Goal: Task Accomplishment & Management: Manage account settings

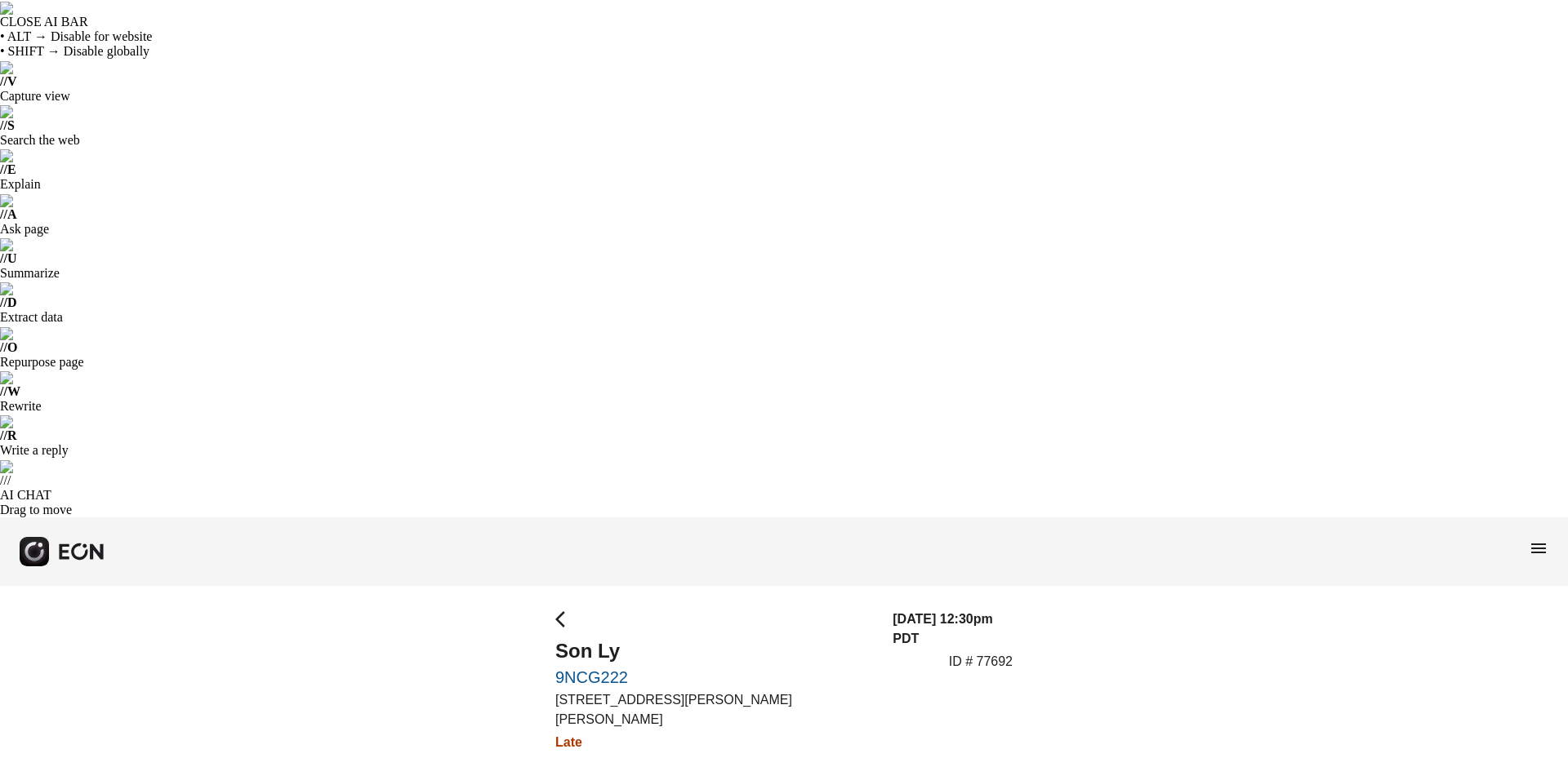
click at [1535, 539] on span "menu" at bounding box center [1539, 548] width 19 height 19
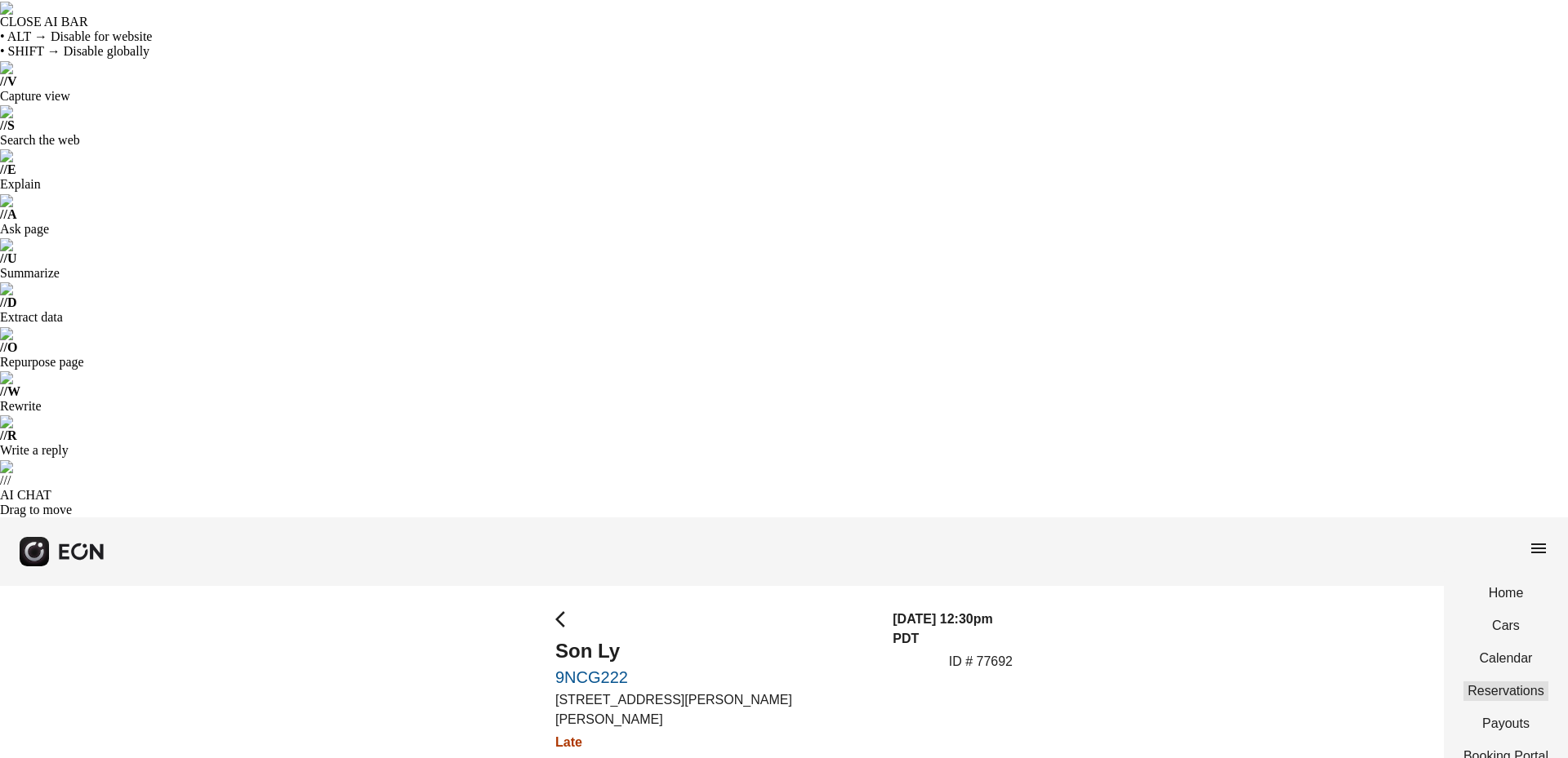
click at [1501, 682] on link "Reservations" at bounding box center [1506, 692] width 85 height 19
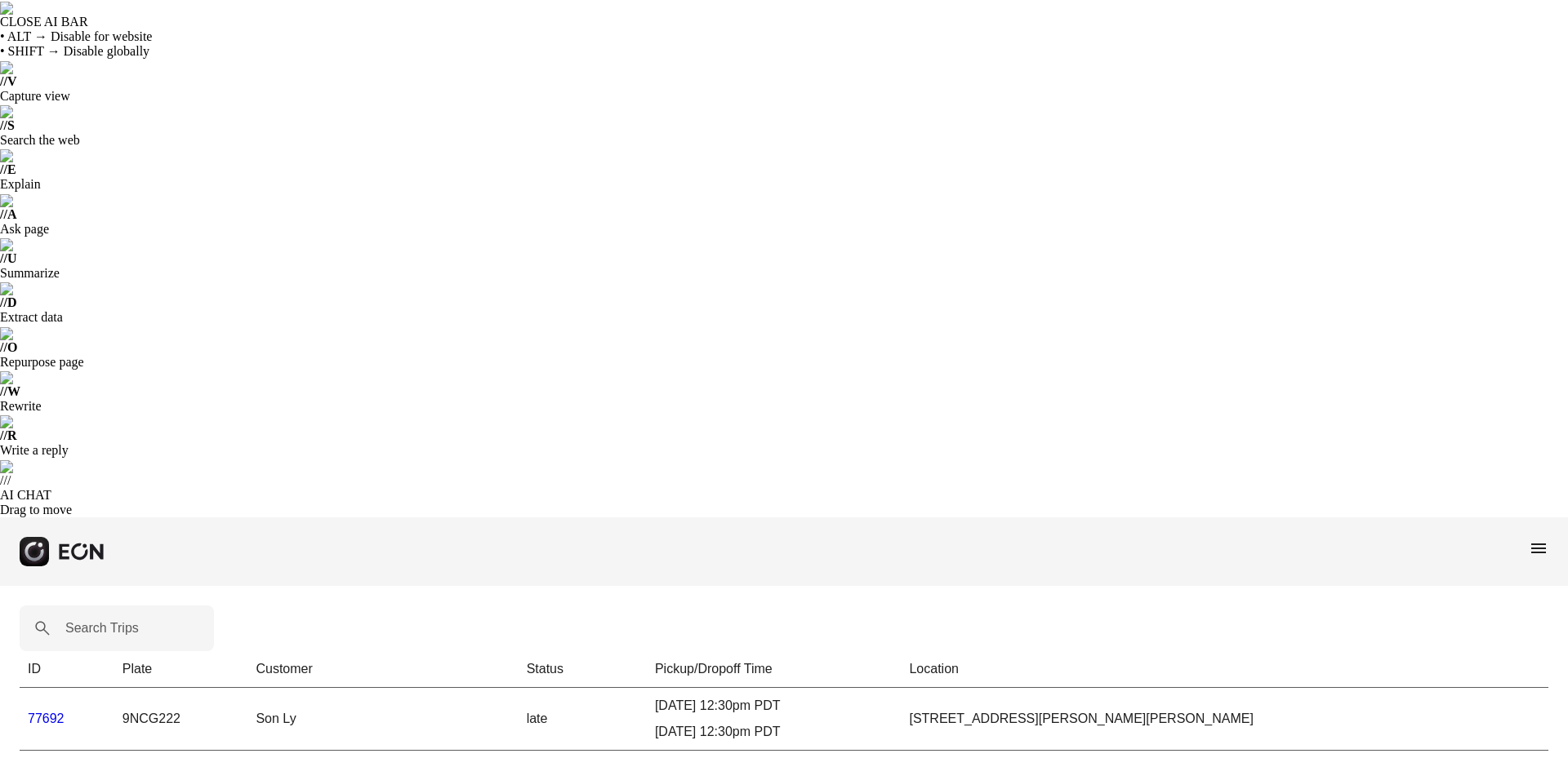
click at [45, 712] on link "77692" at bounding box center [46, 719] width 37 height 14
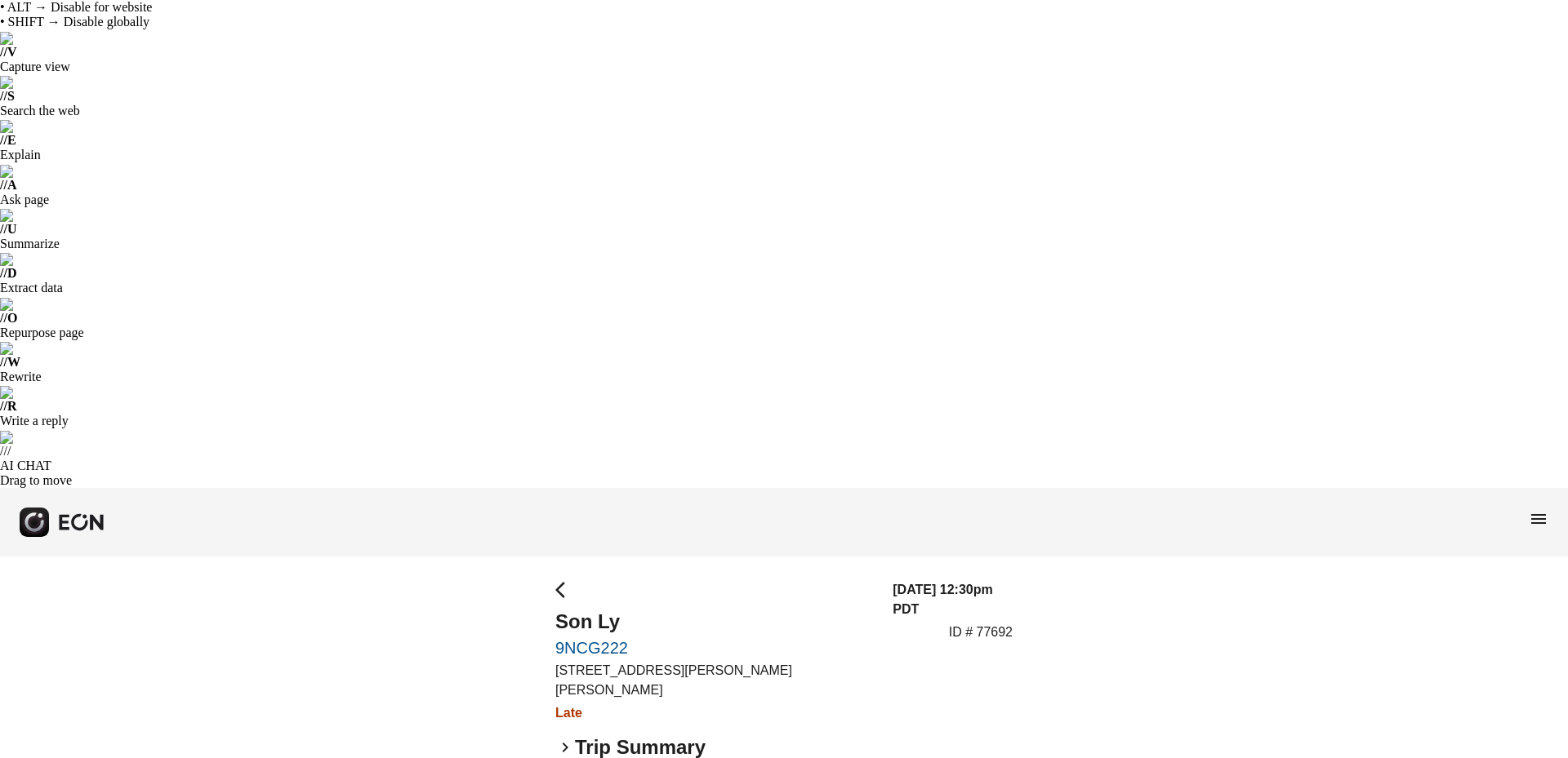
scroll to position [57, 0]
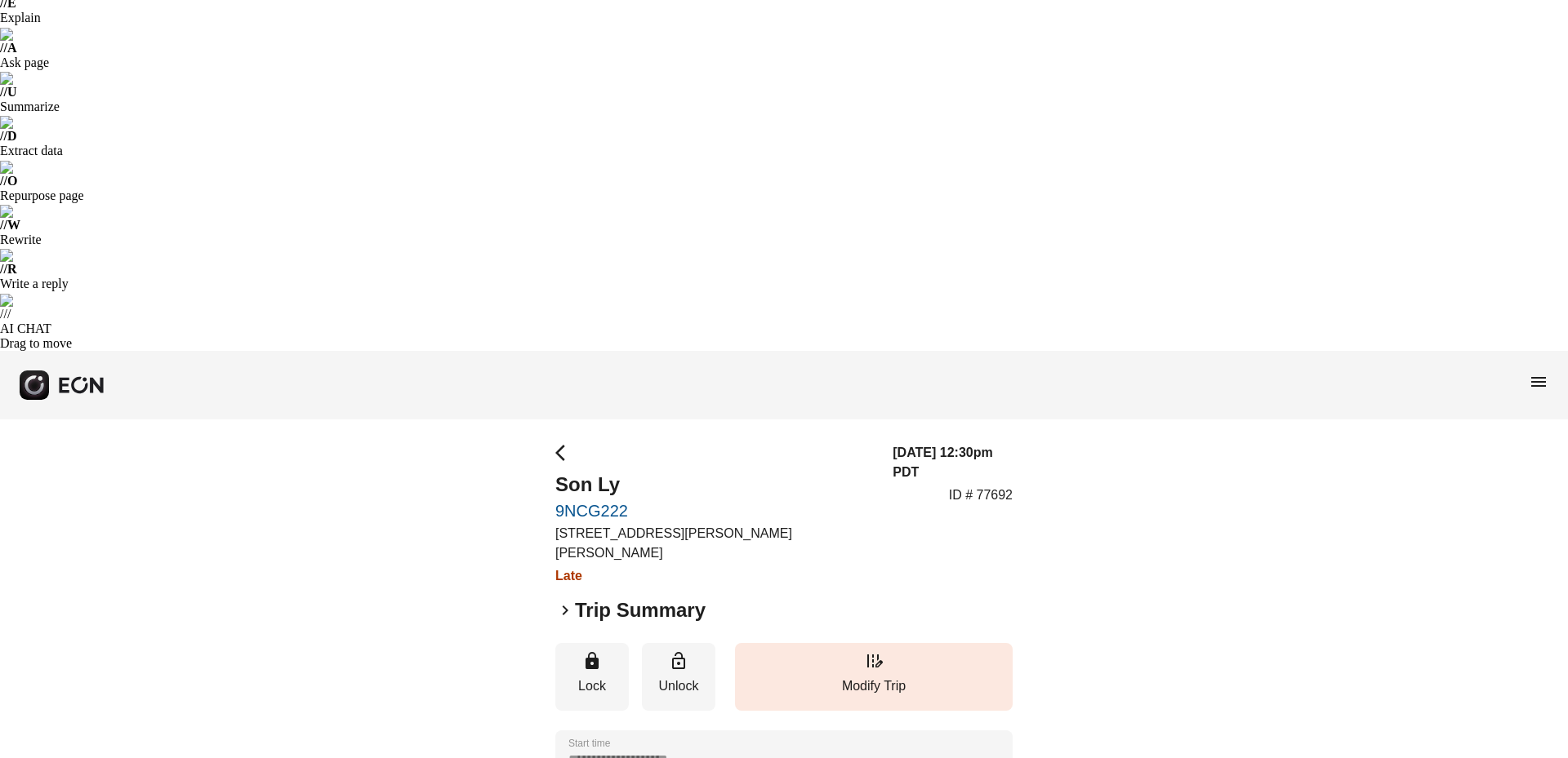
scroll to position [276, 0]
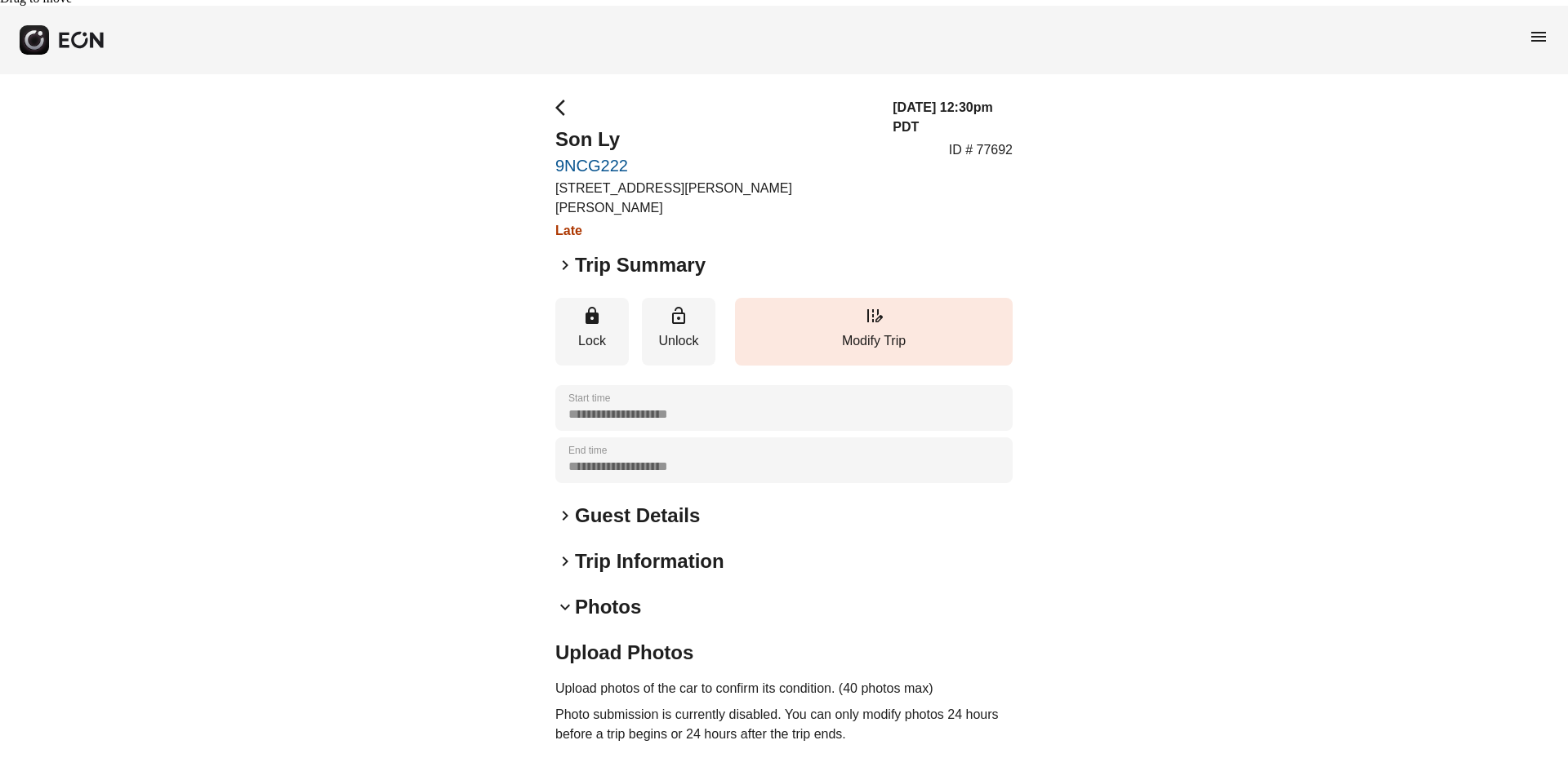
scroll to position [483, 0]
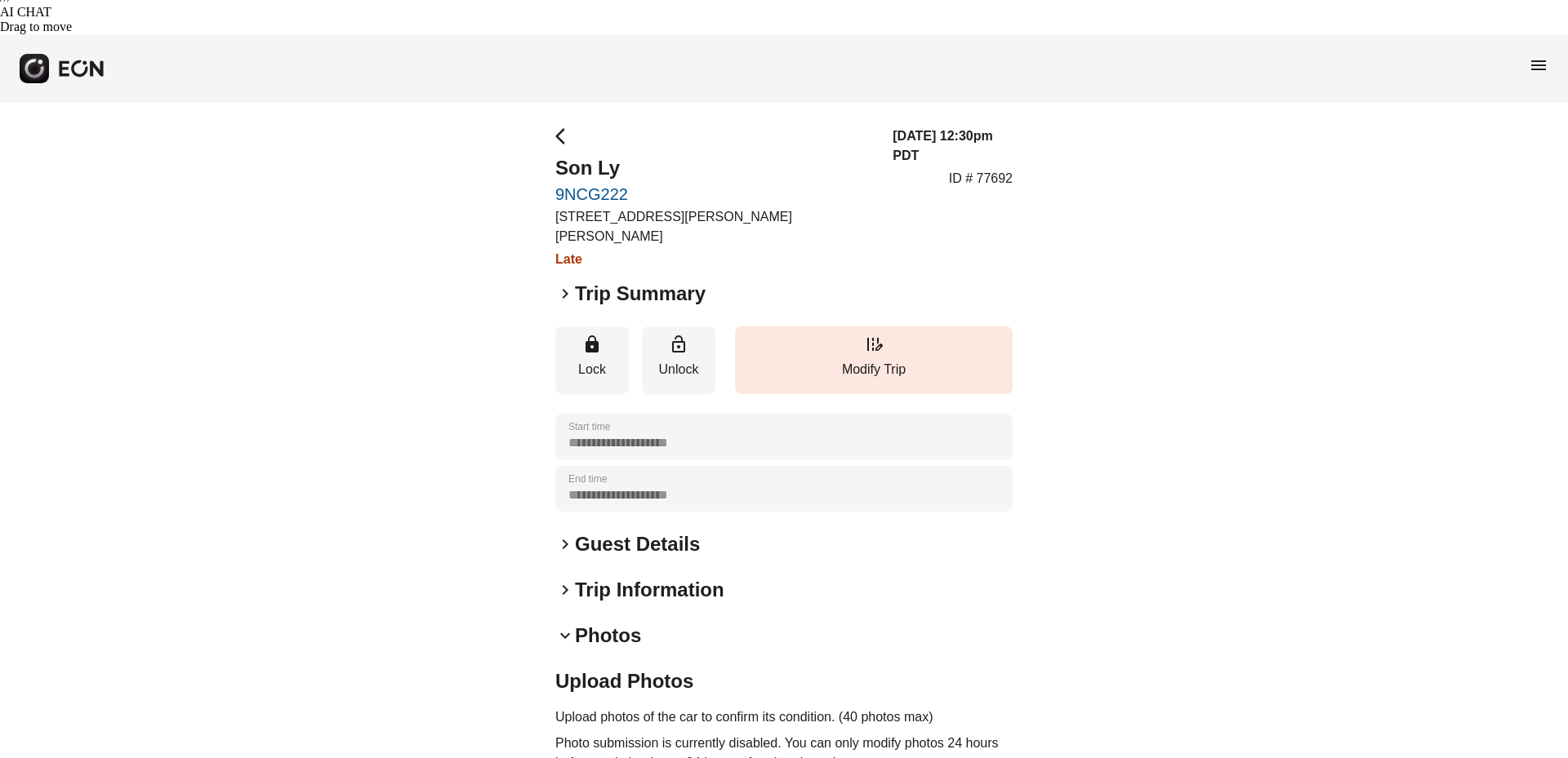
click at [565, 626] on span "keyboard_arrow_down" at bounding box center [565, 636] width 19 height 19
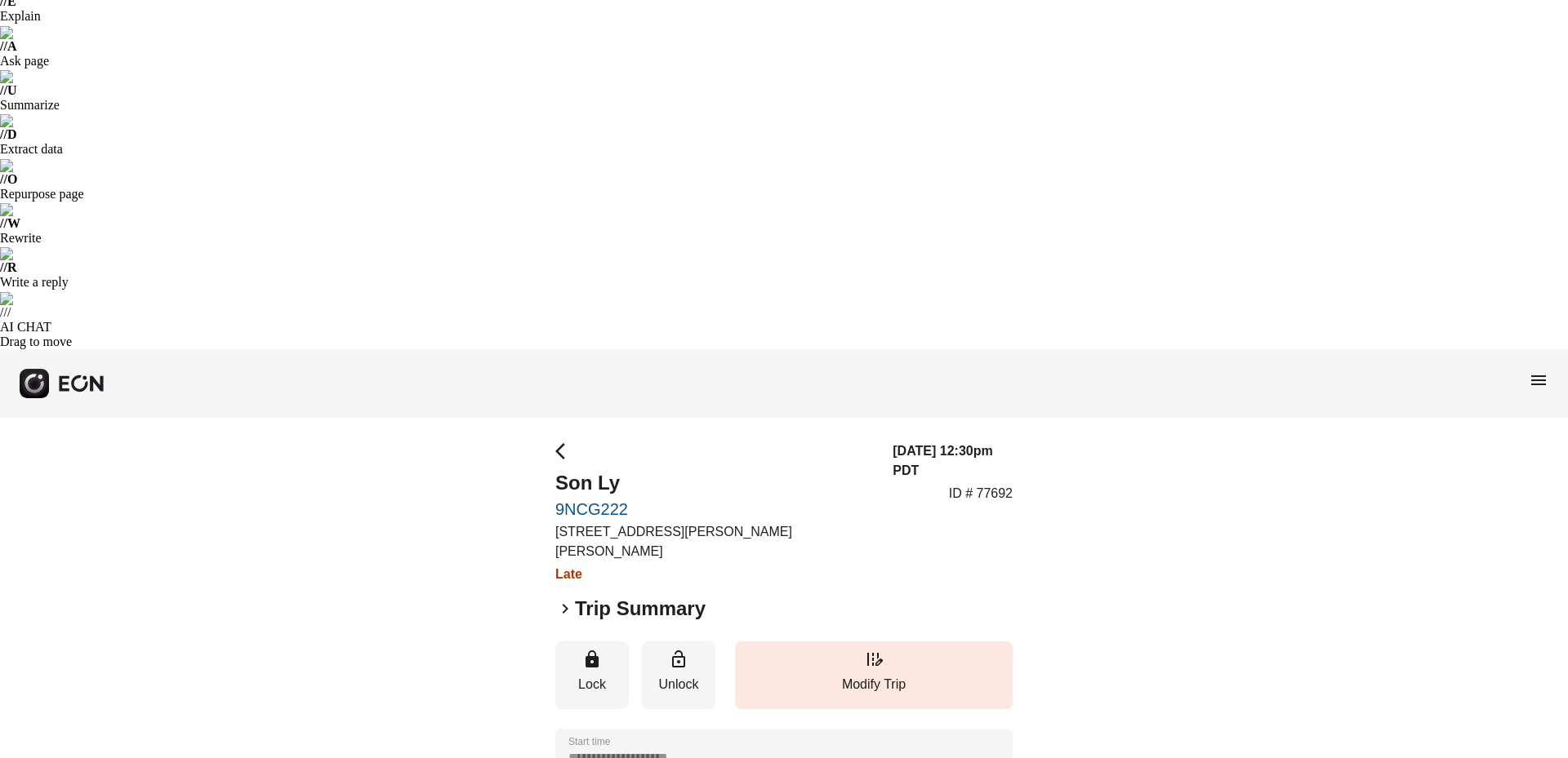
scroll to position [142, 0]
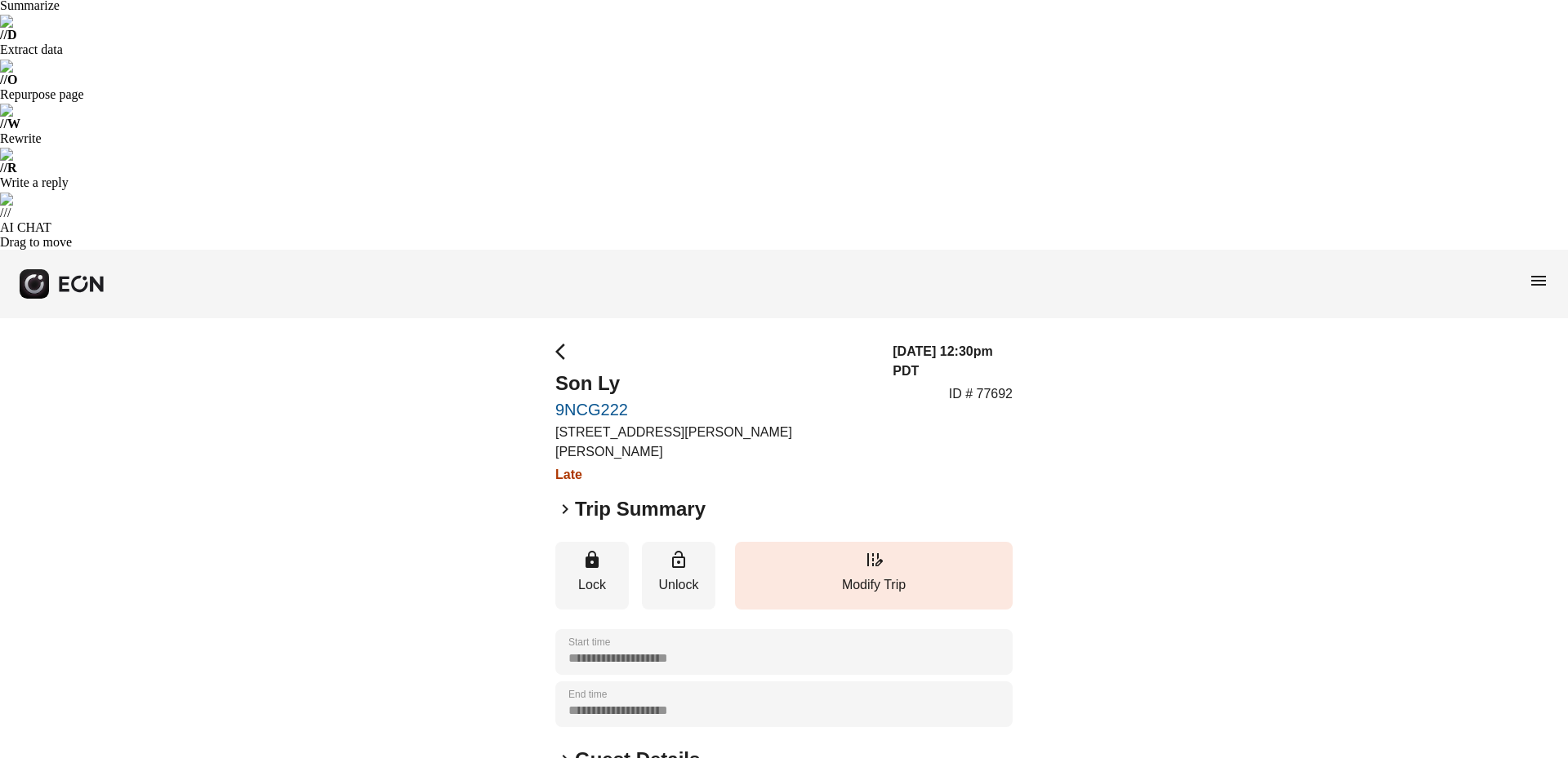
scroll to position [59, 0]
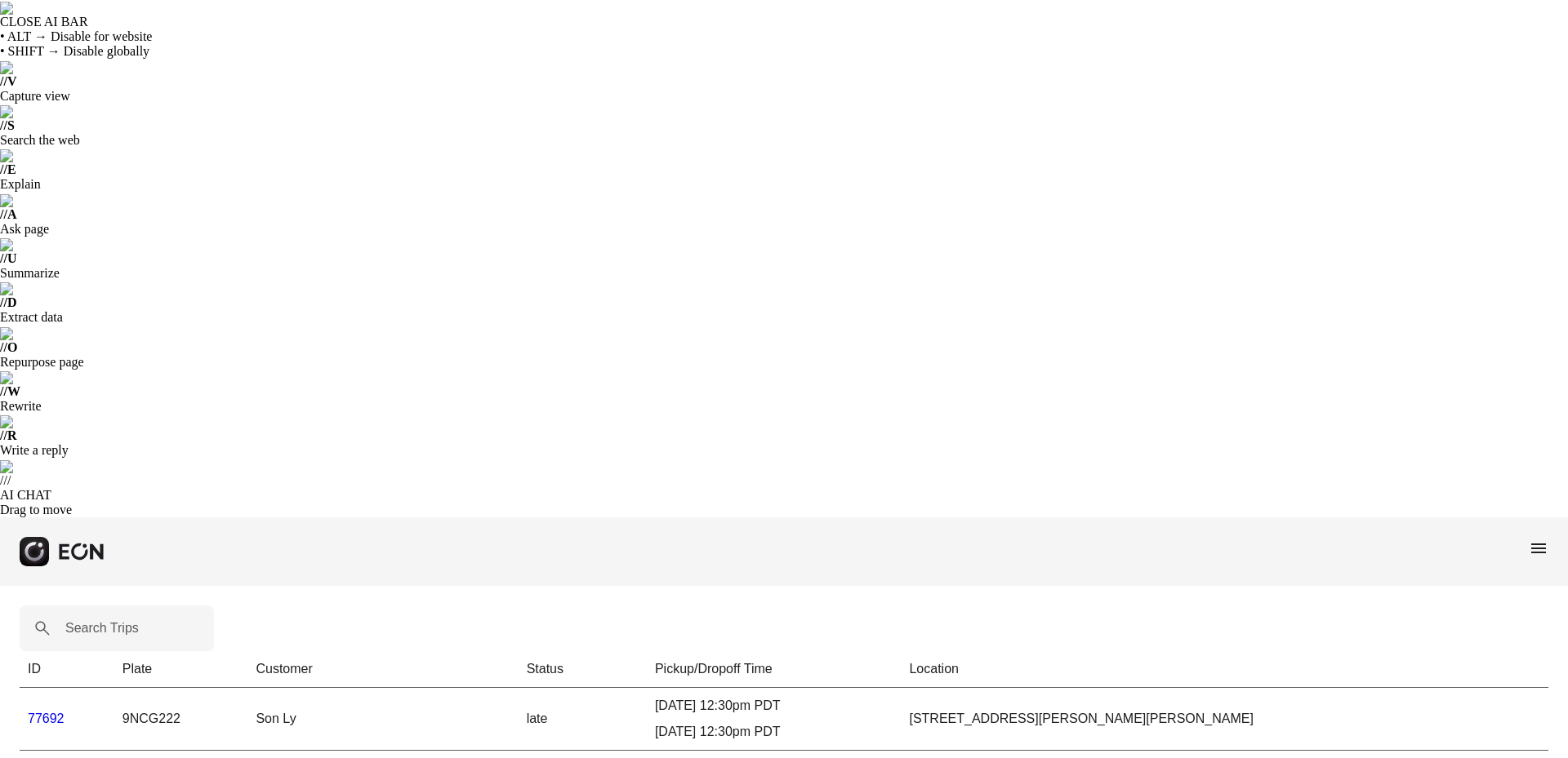
click at [46, 712] on link "77692" at bounding box center [46, 719] width 37 height 14
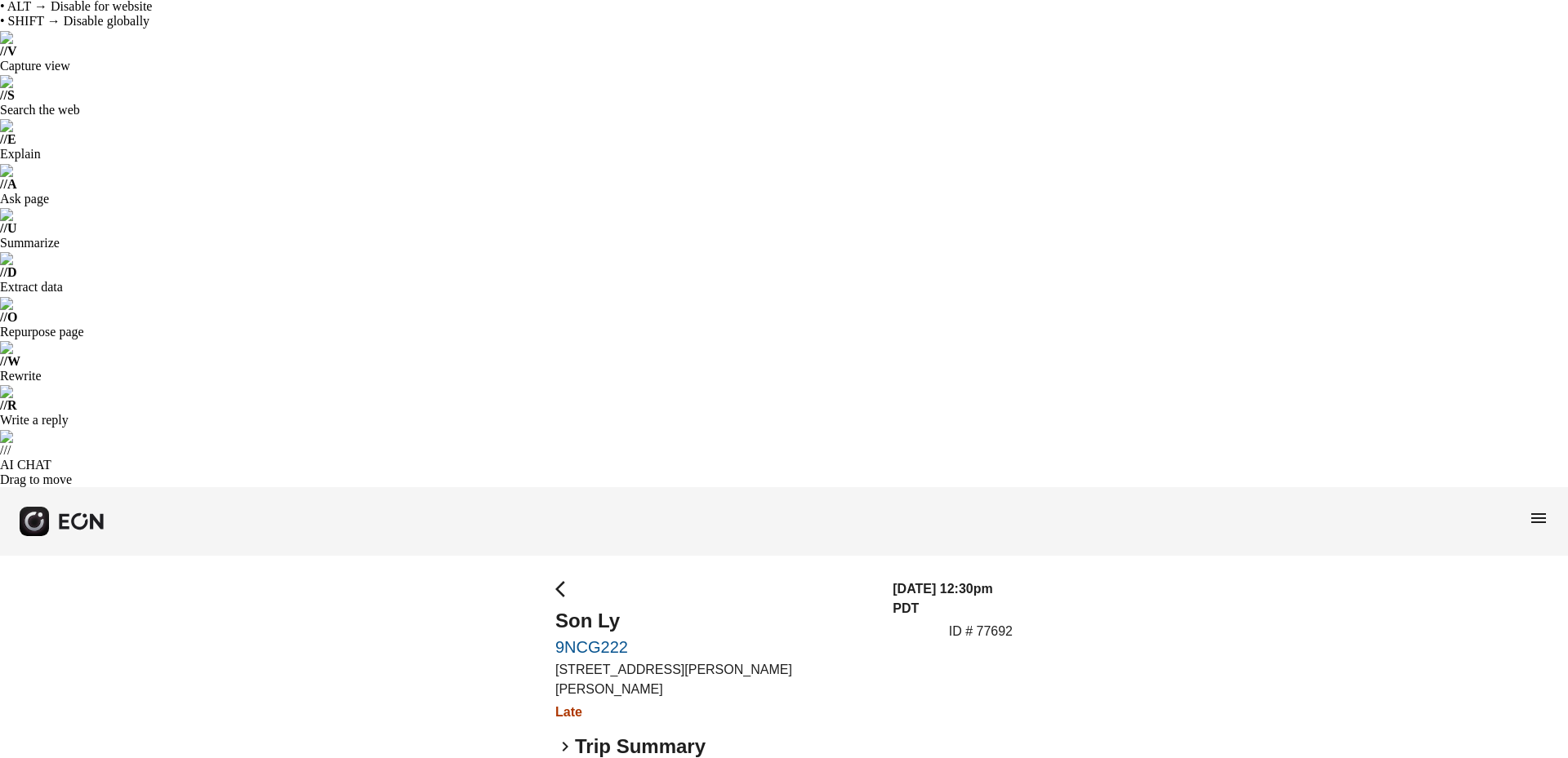
scroll to position [57, 0]
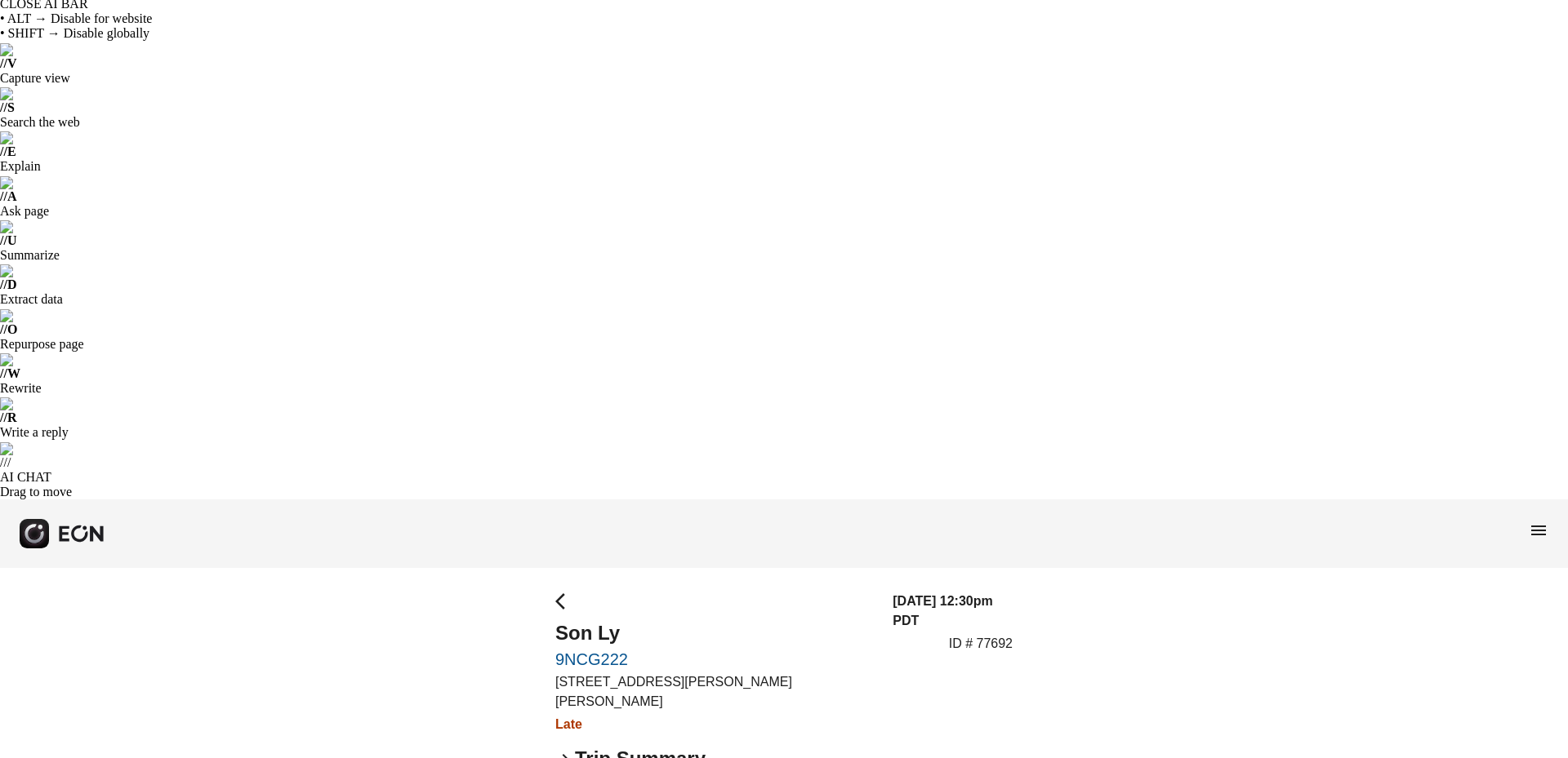
scroll to position [0, 0]
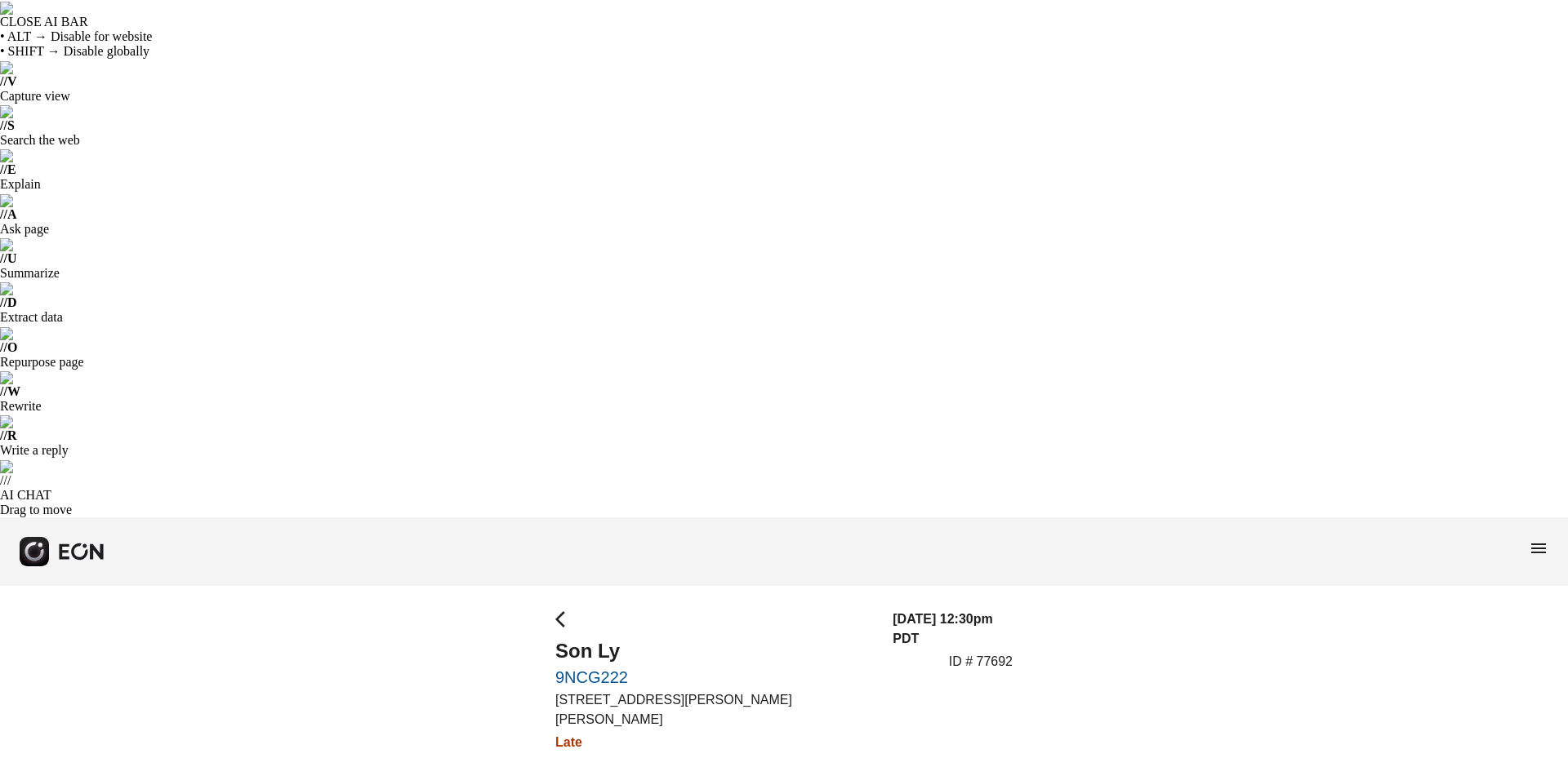
click at [560, 609] on span "arrow_back_ios" at bounding box center [565, 619] width 19 height 19
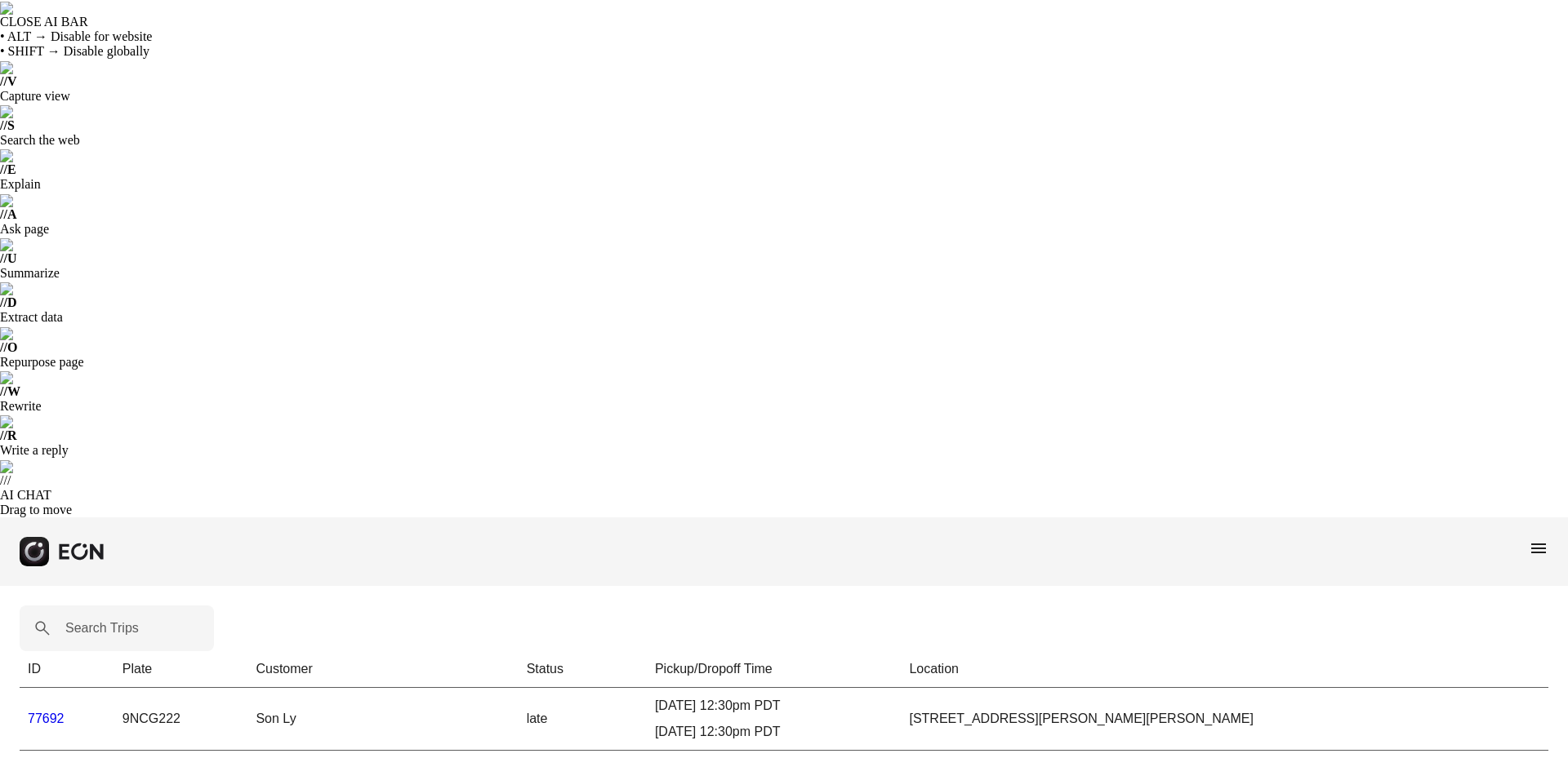
click at [37, 712] on link "77692" at bounding box center [46, 719] width 37 height 14
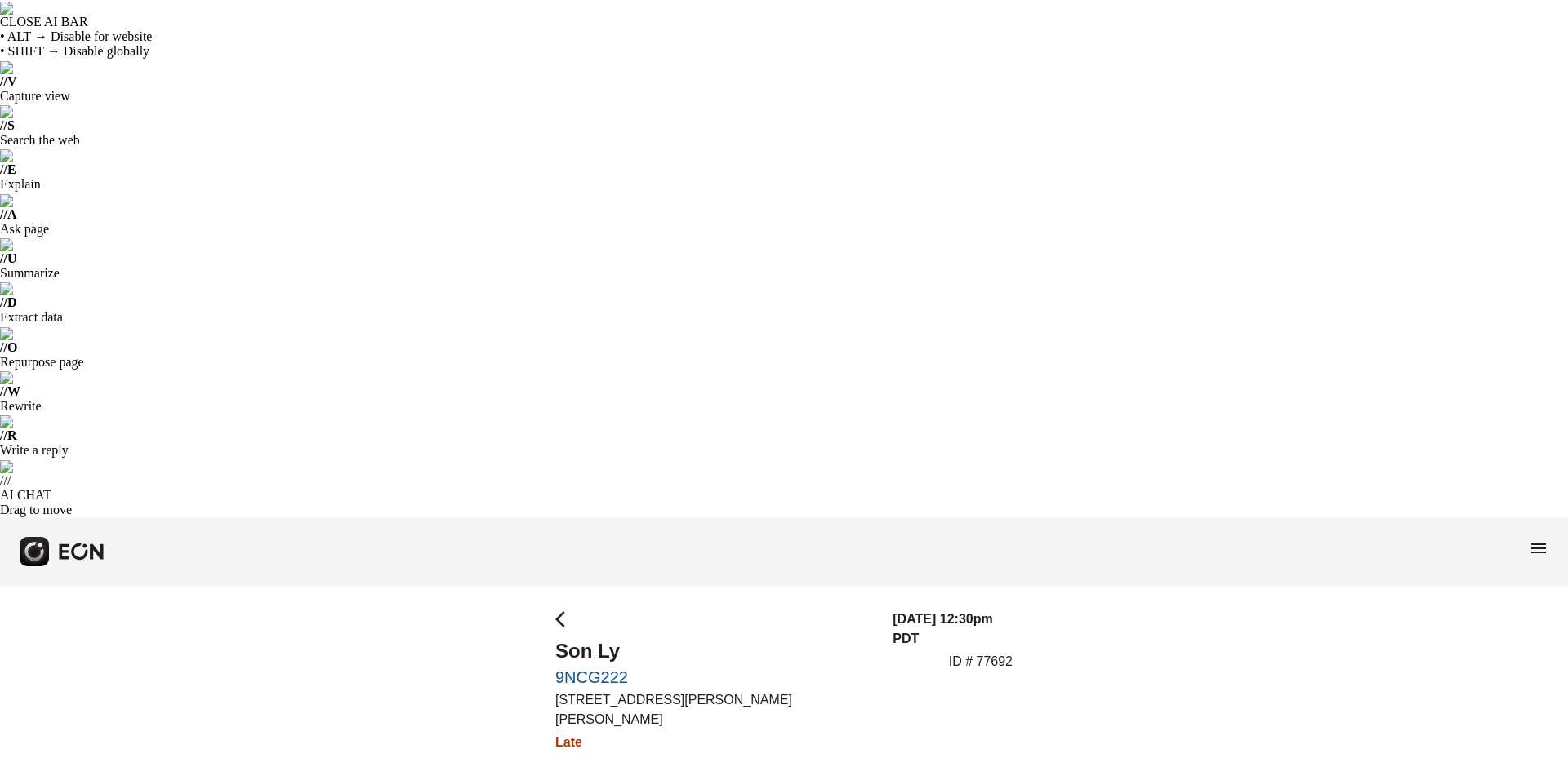
click at [562, 609] on span "arrow_back_ios" at bounding box center [565, 619] width 19 height 19
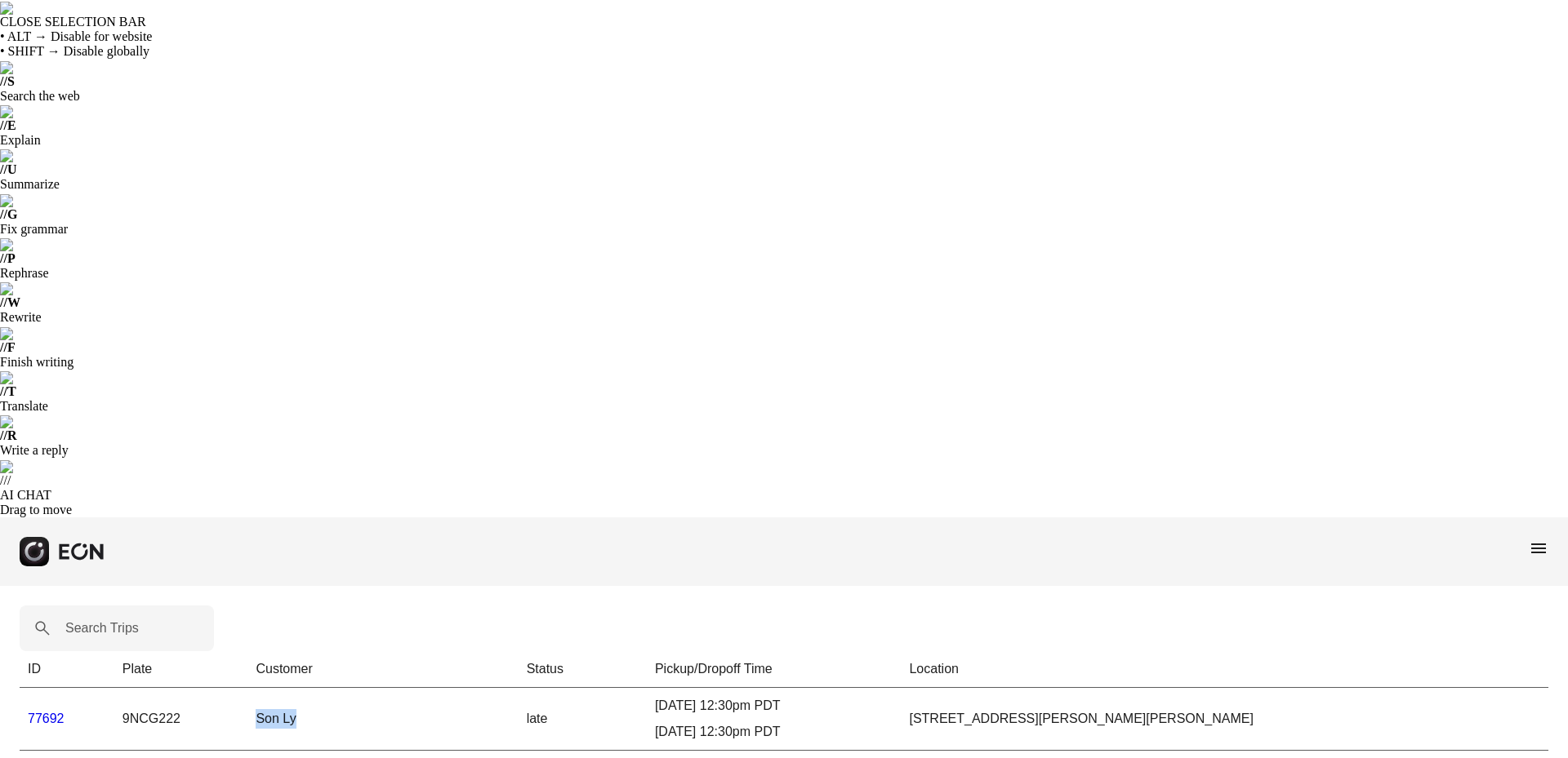
drag, startPoint x: 358, startPoint y: 209, endPoint x: 313, endPoint y: 203, distance: 45.4
click at [292, 687] on td "Son Ly" at bounding box center [382, 718] width 270 height 63
drag, startPoint x: 570, startPoint y: 201, endPoint x: 477, endPoint y: 215, distance: 94.0
click at [477, 687] on tr "77692 9NCG222 Son Ly late 10/04/25, 12:30pm PDT 10/06/25, 12:30pm PDT 82 Karina…" at bounding box center [784, 718] width 1529 height 63
click at [368, 687] on td "Son Ly" at bounding box center [382, 718] width 270 height 63
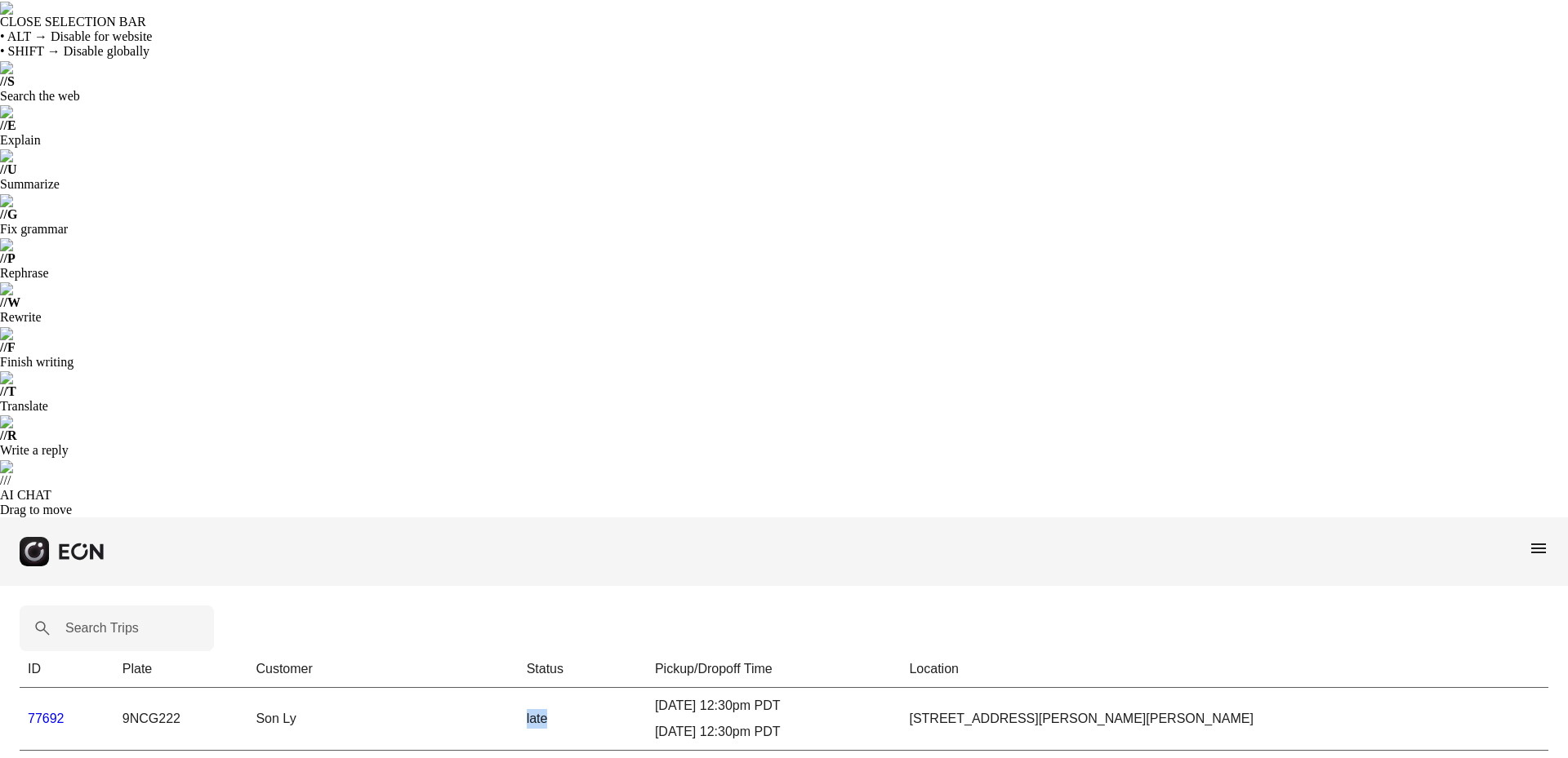
drag, startPoint x: 595, startPoint y: 196, endPoint x: 528, endPoint y: 205, distance: 67.6
click at [528, 687] on td "late" at bounding box center [582, 718] width 128 height 63
click at [52, 712] on link "77692" at bounding box center [46, 719] width 37 height 14
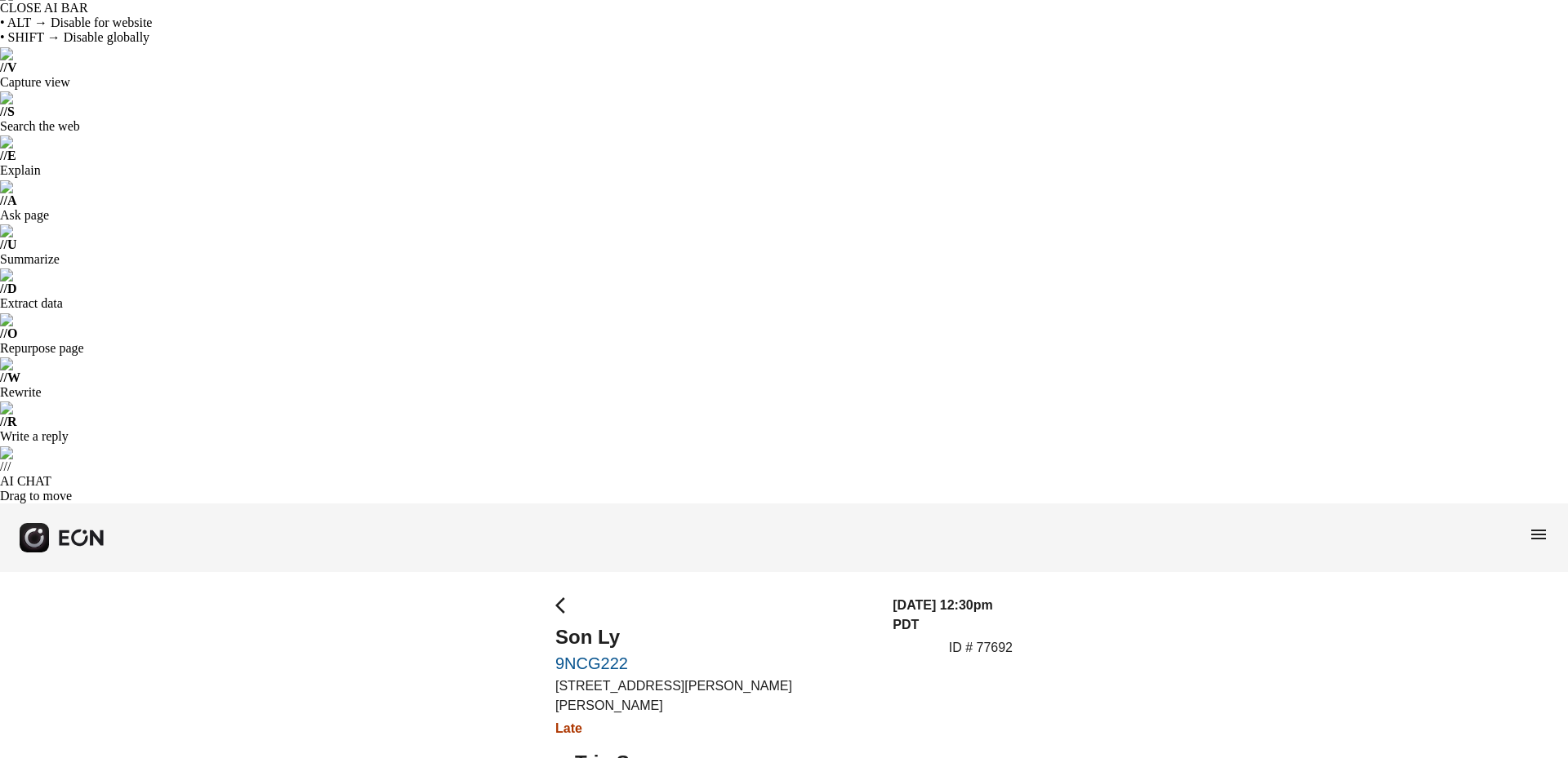
scroll to position [57, 0]
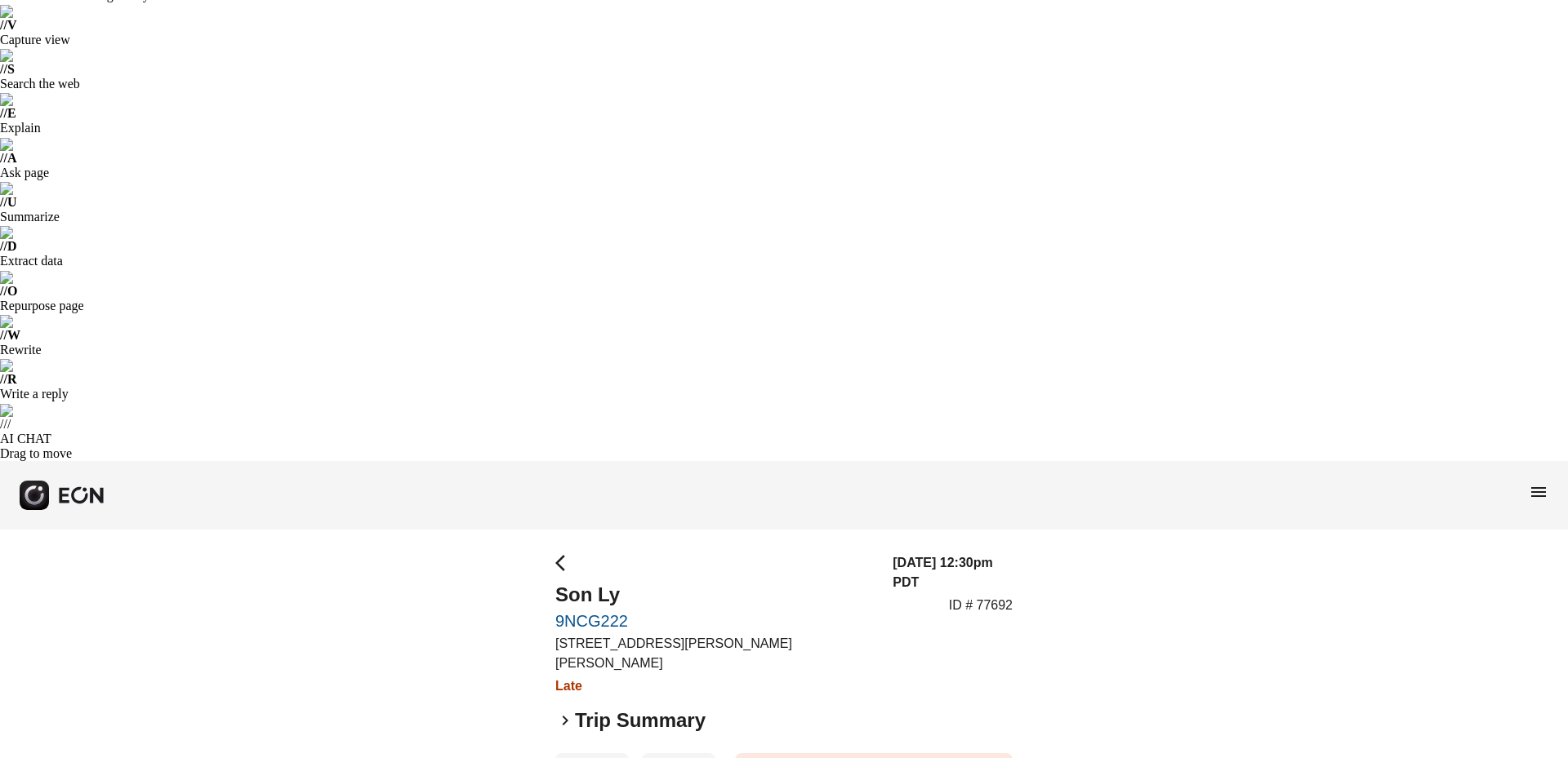
drag, startPoint x: 800, startPoint y: 717, endPoint x: 1124, endPoint y: 469, distance: 408.0
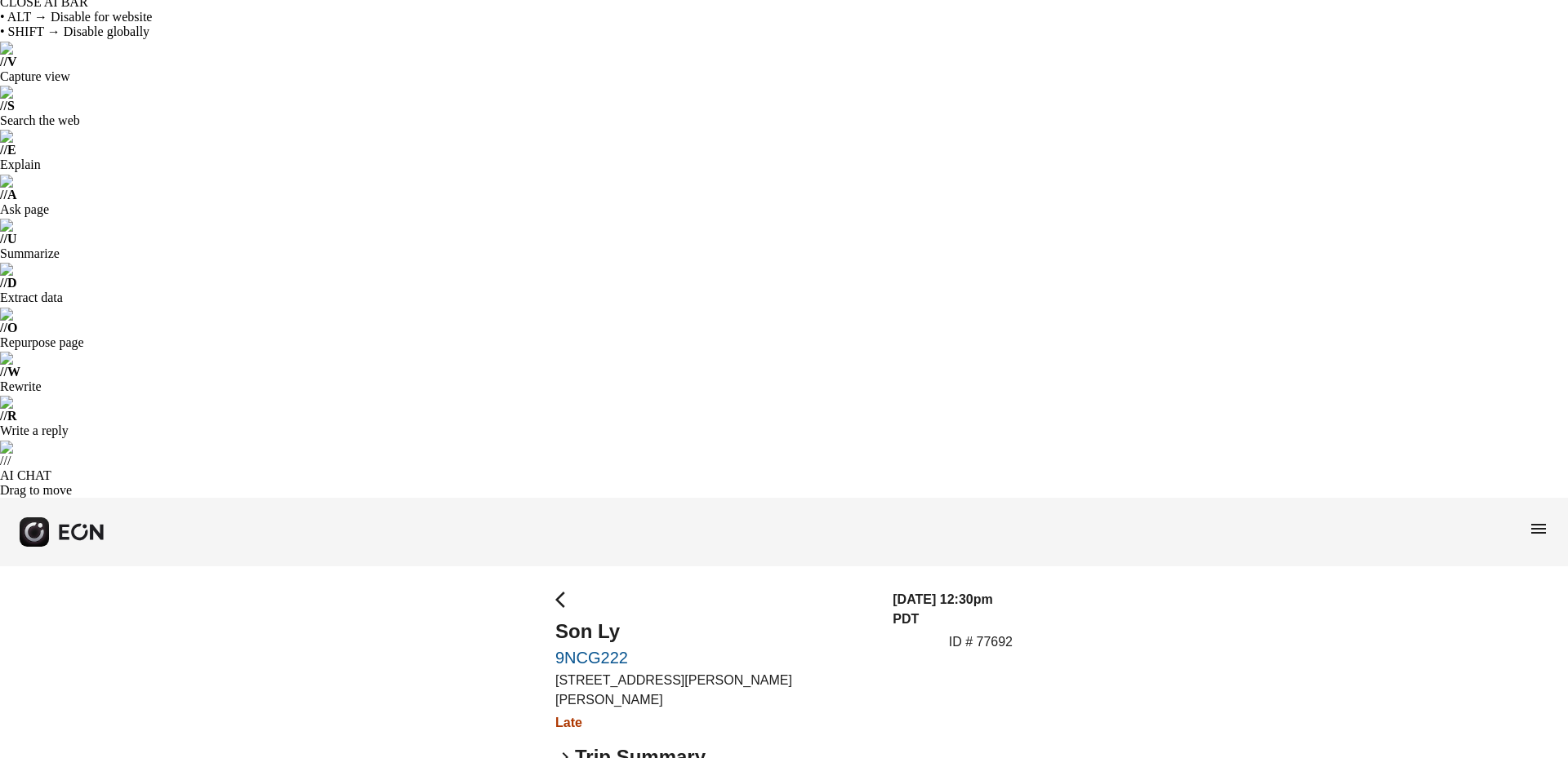
scroll to position [0, 0]
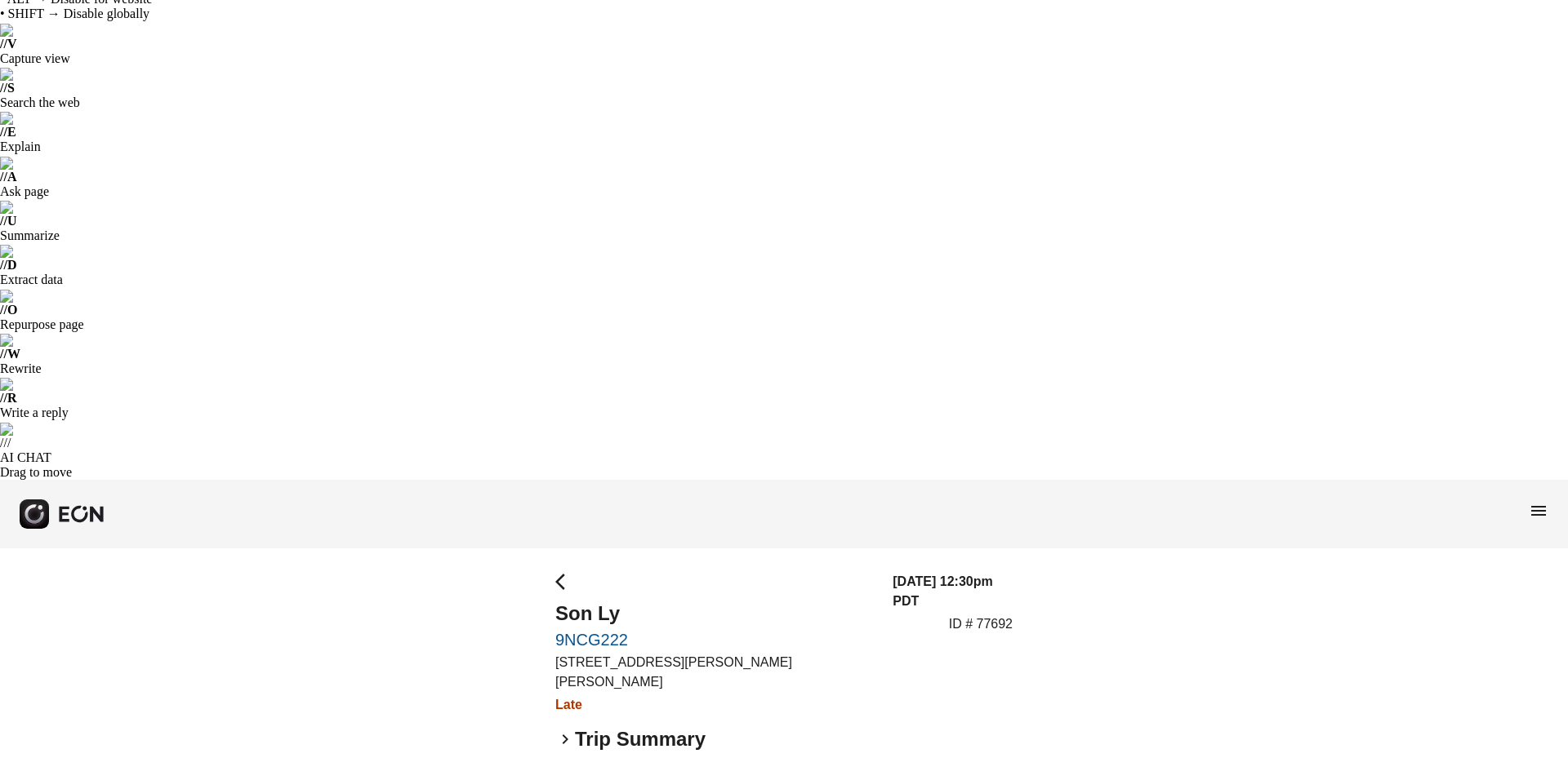
scroll to position [57, 0]
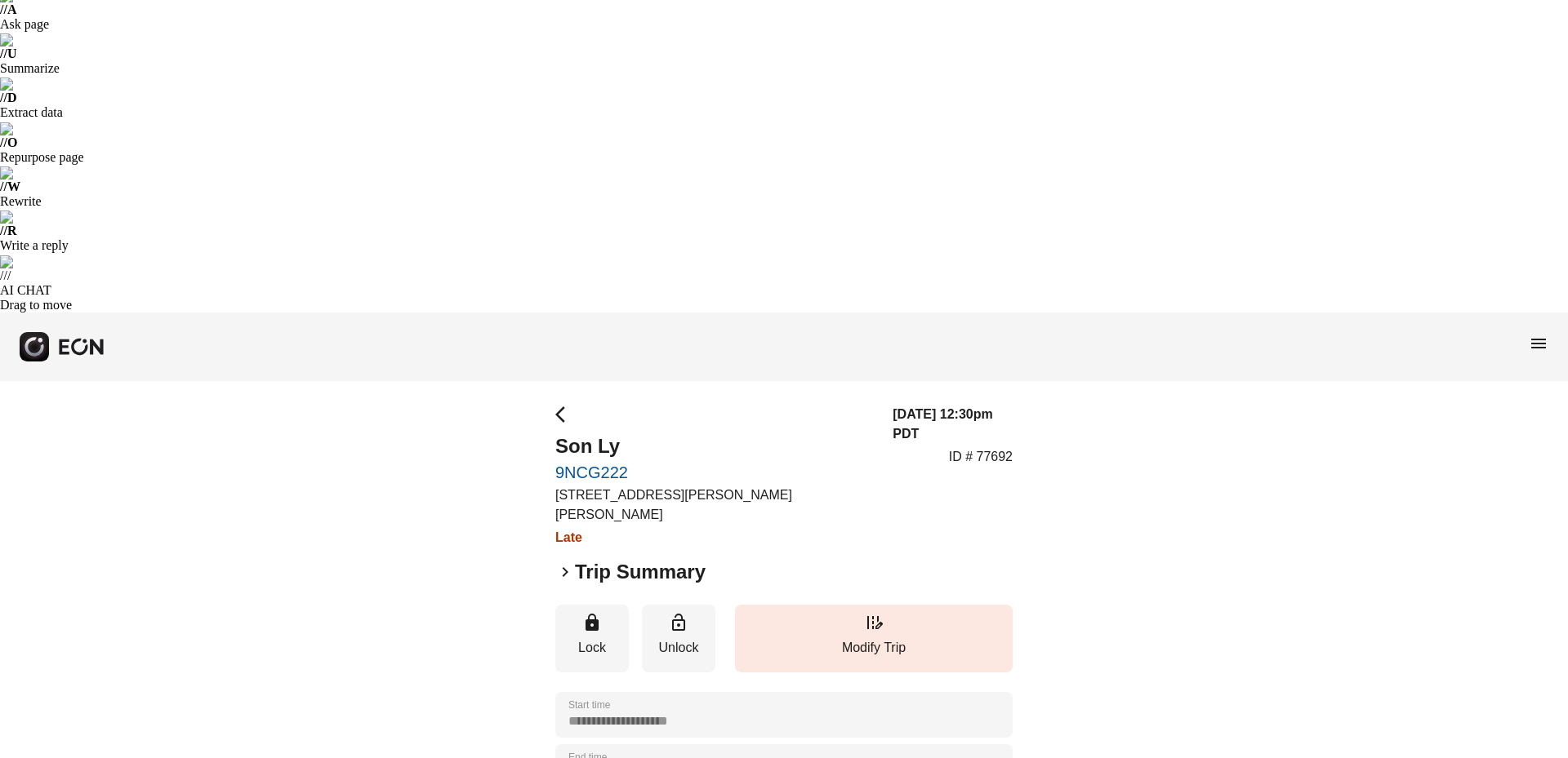
scroll to position [276, 0]
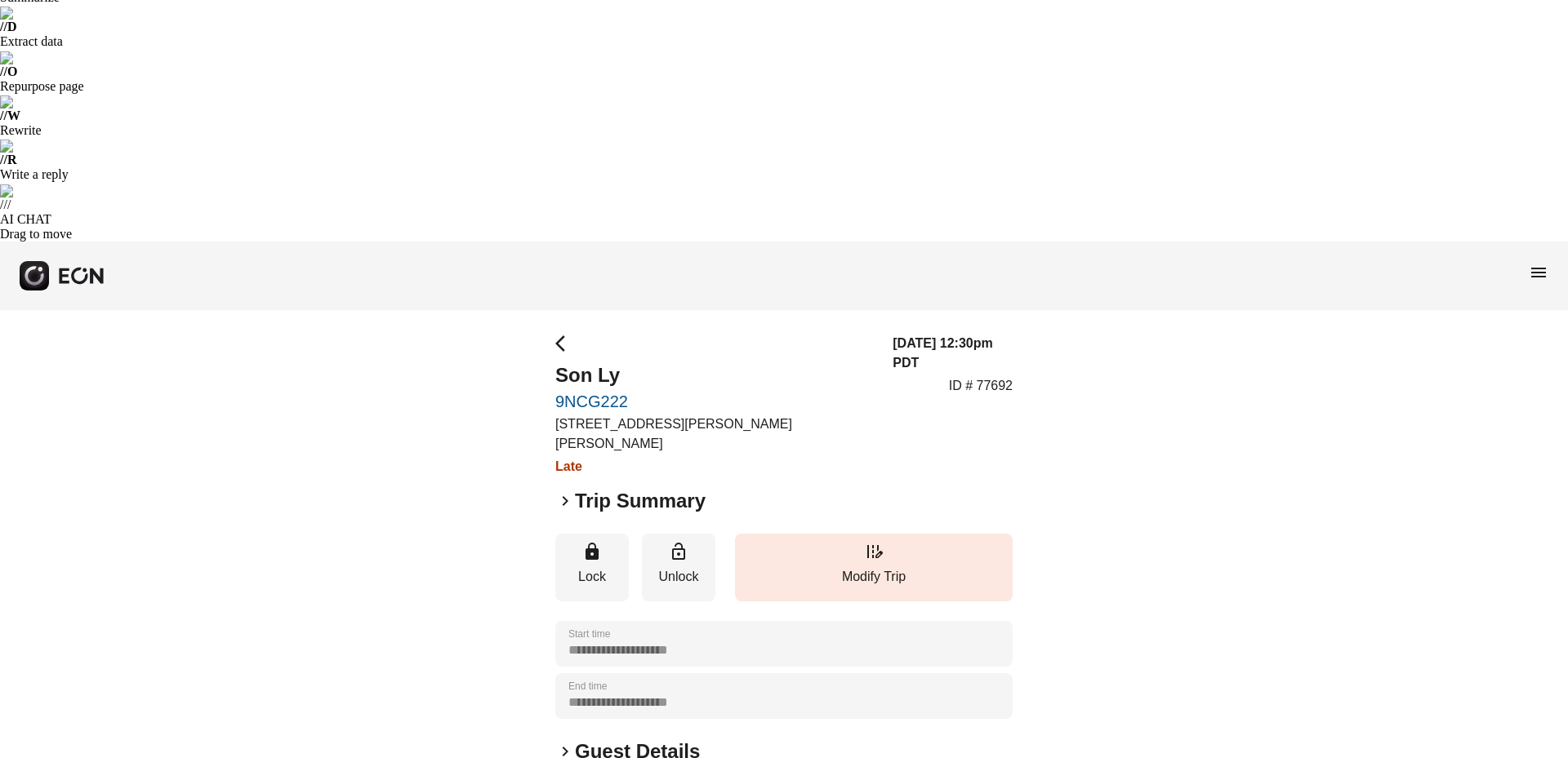
click at [560, 742] on span "keyboard_arrow_right" at bounding box center [565, 752] width 19 height 19
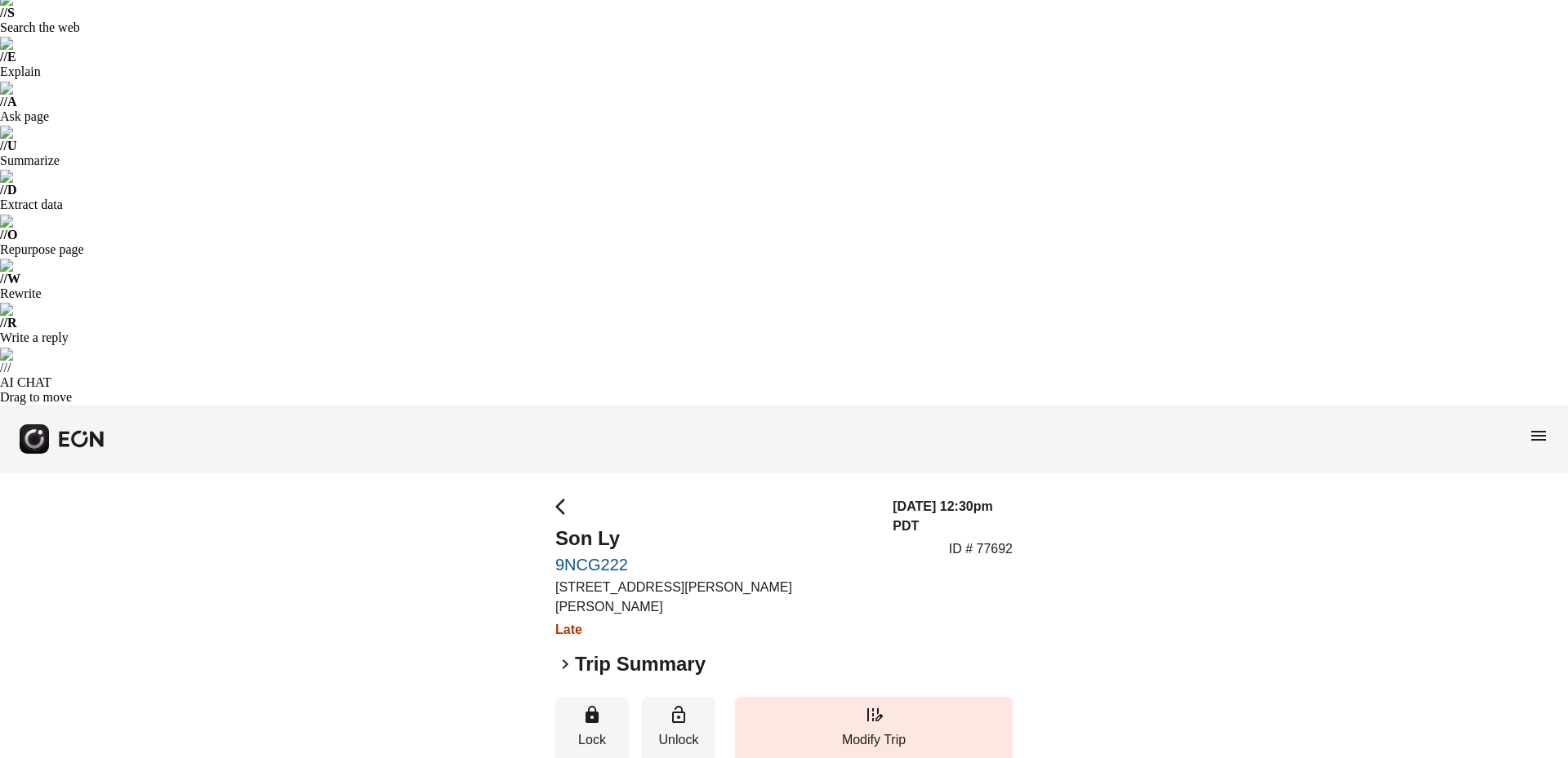
scroll to position [0, 0]
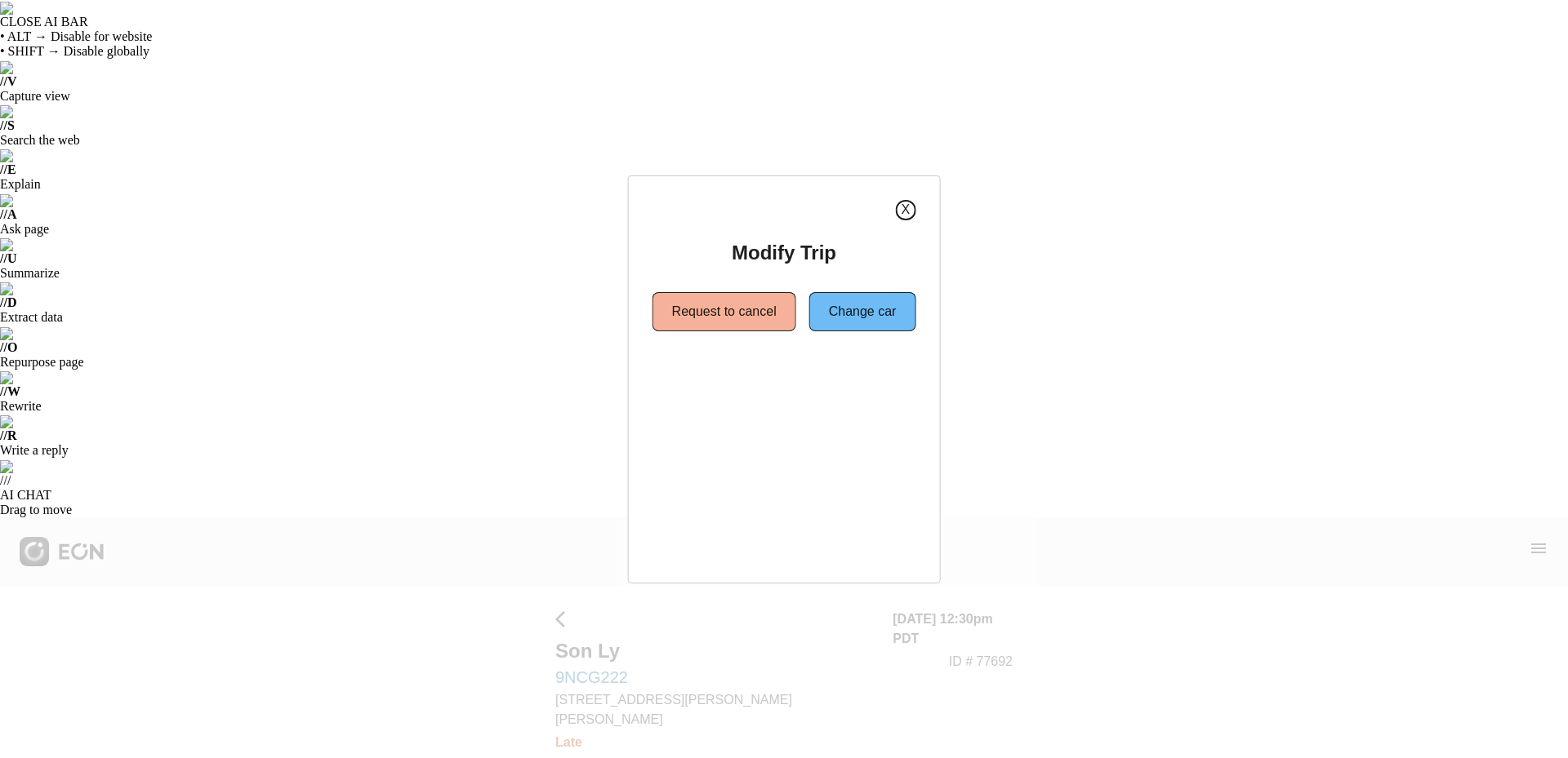
click at [908, 204] on button "X" at bounding box center [905, 210] width 20 height 20
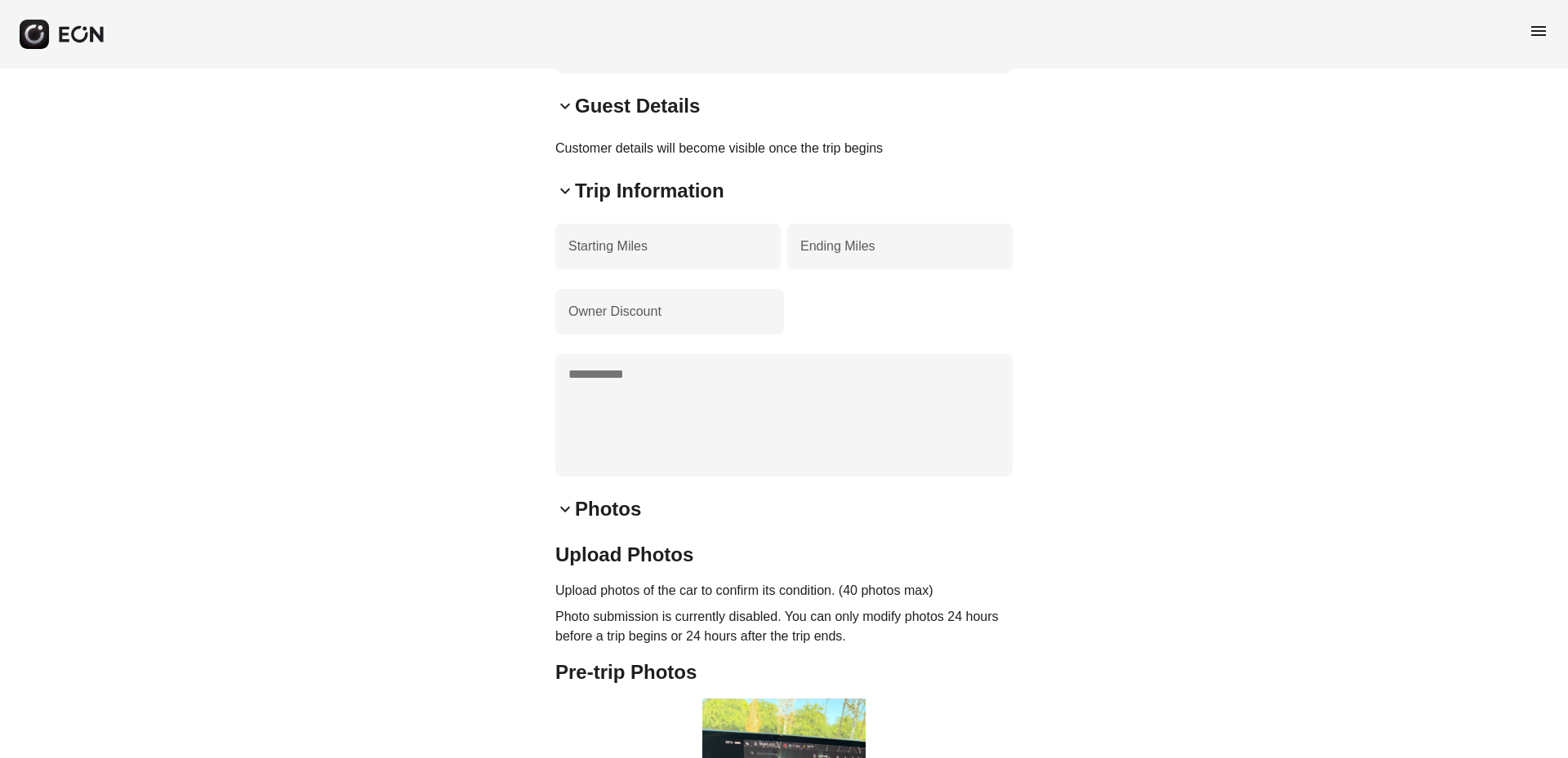
scroll to position [1015, 0]
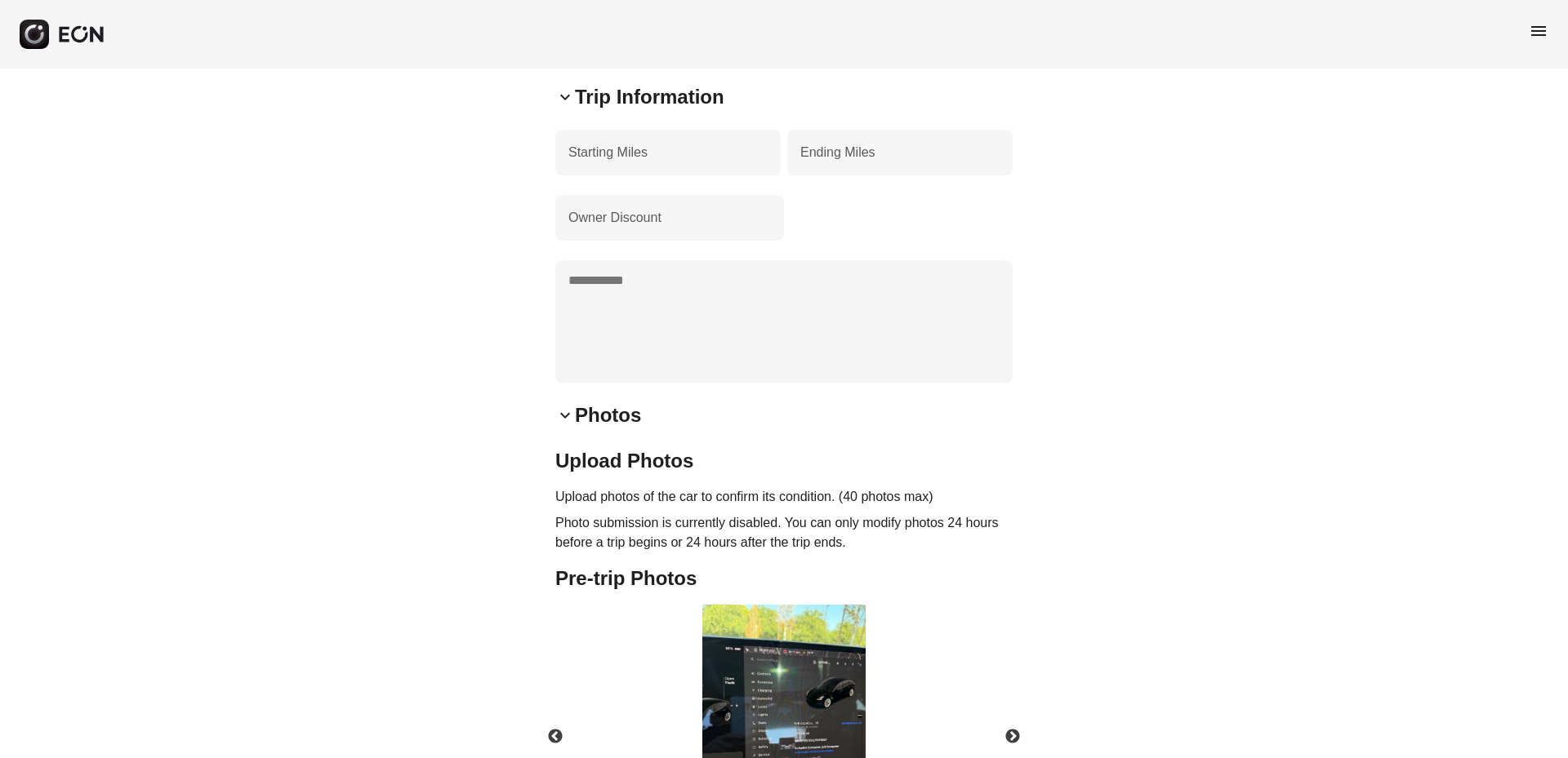
click at [1007, 708] on button "Next" at bounding box center [1012, 737] width 58 height 57
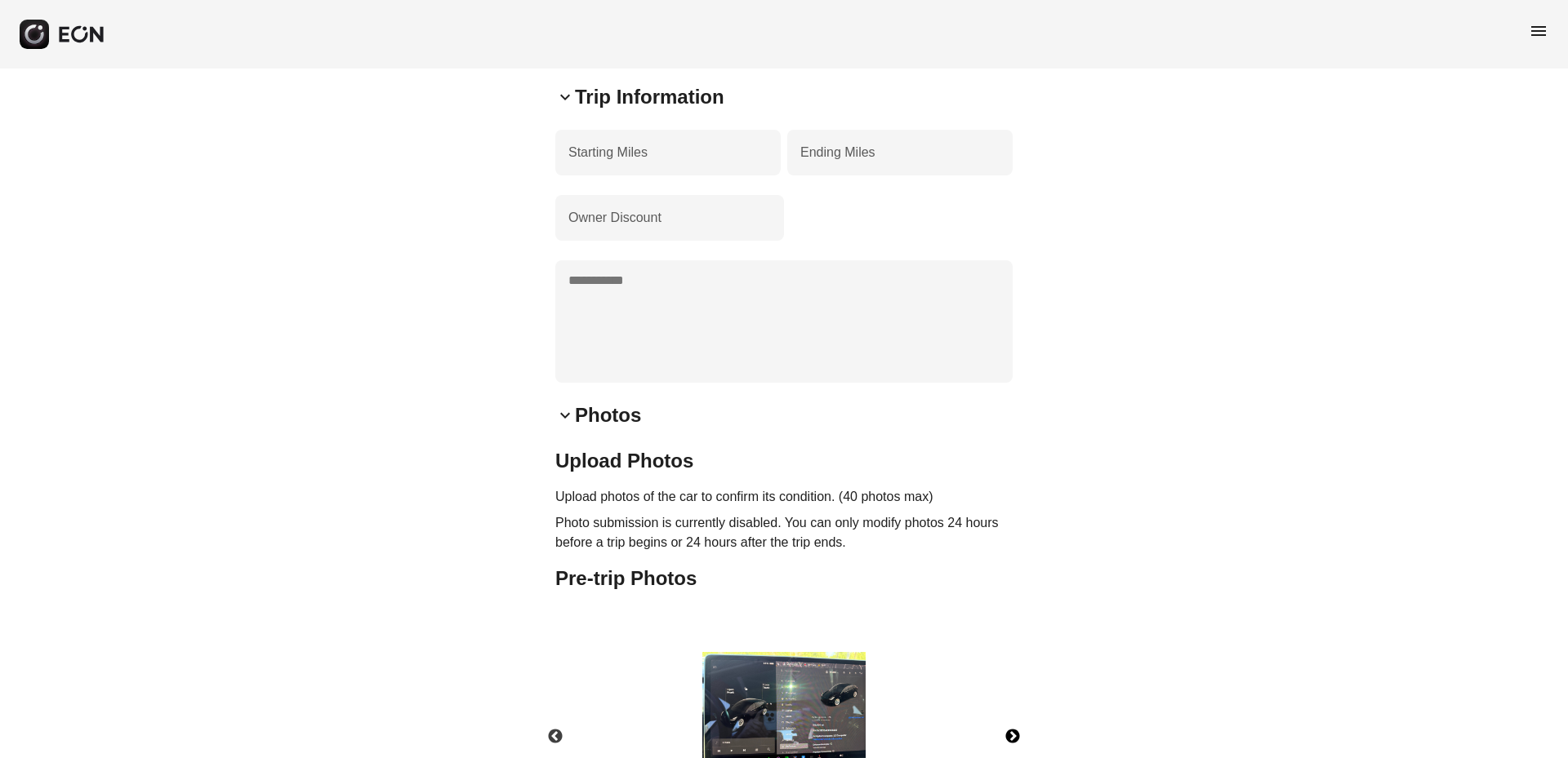
click at [1007, 708] on button "Next" at bounding box center [1012, 737] width 58 height 57
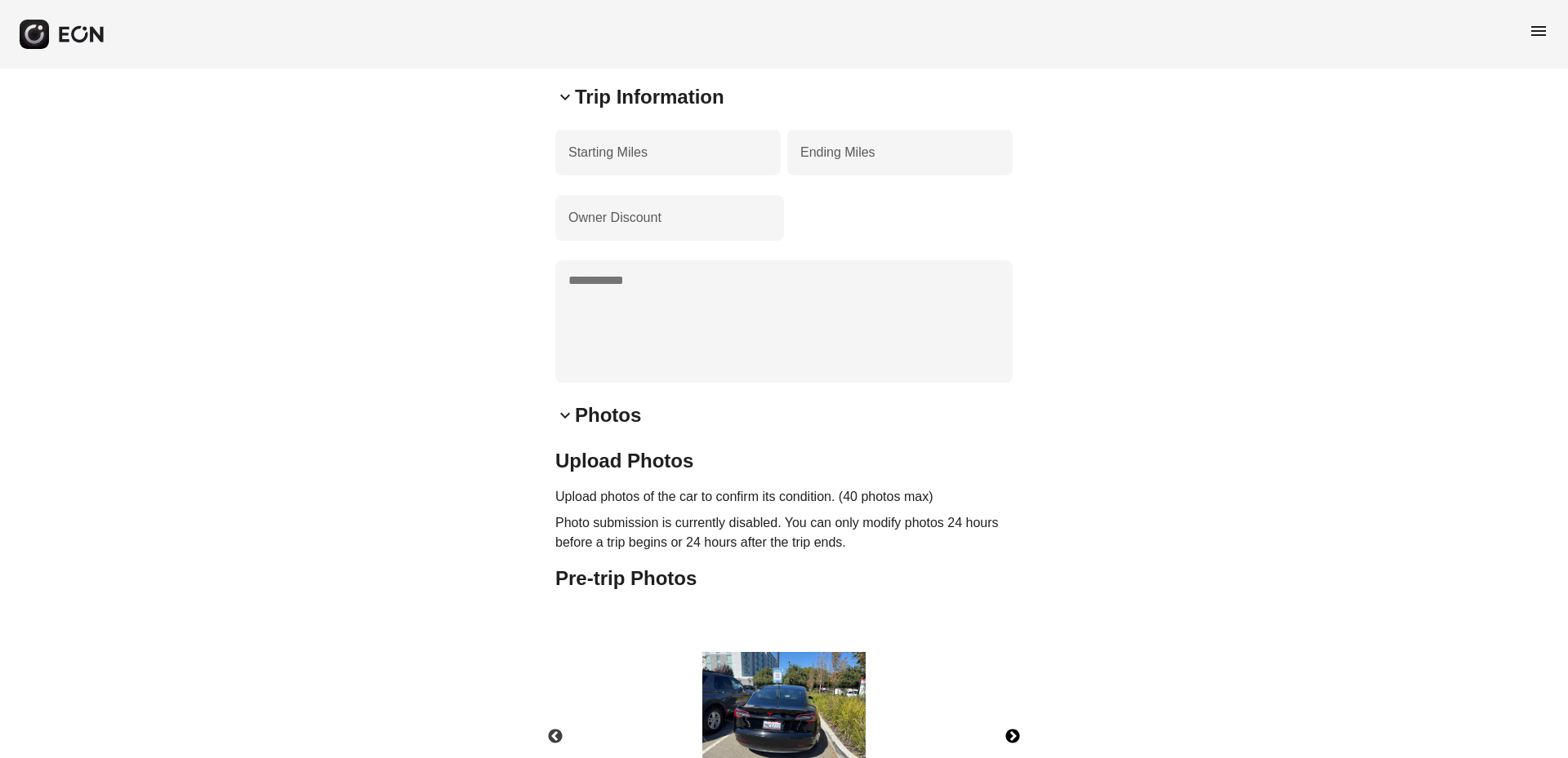
click at [1007, 708] on button "Next" at bounding box center [1012, 737] width 58 height 57
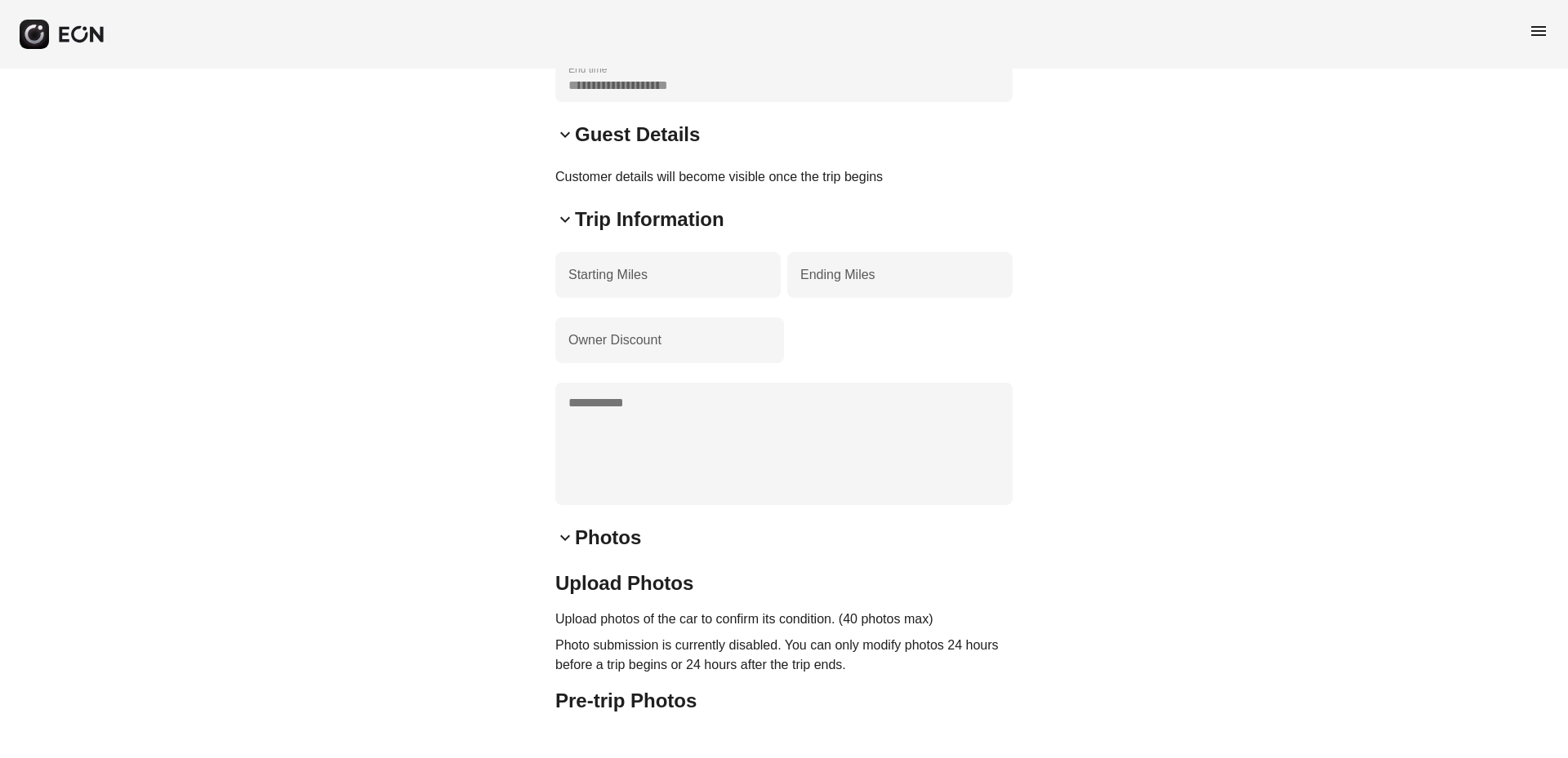
scroll to position [980, 0]
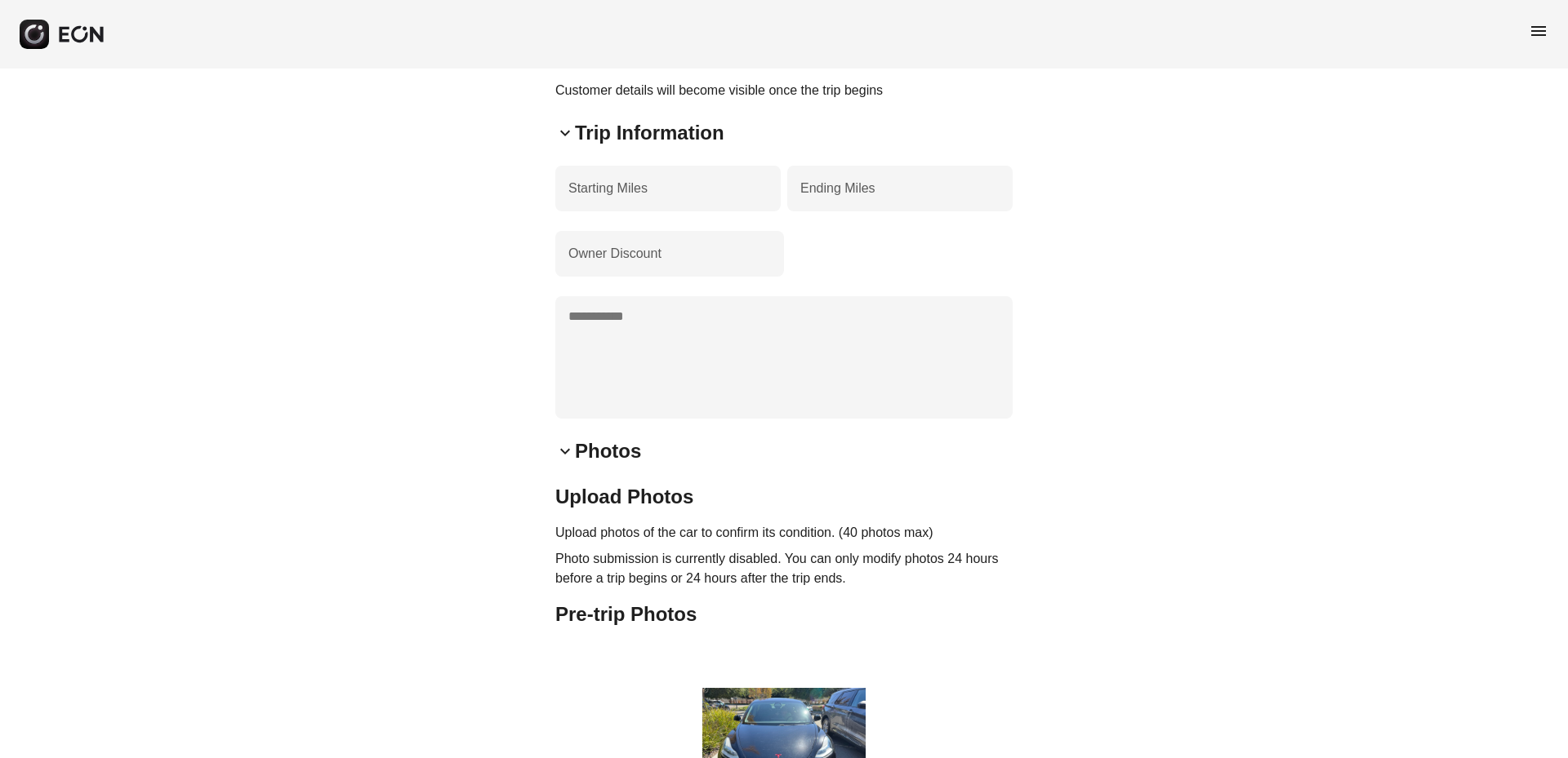
click at [1015, 745] on button "Next" at bounding box center [1012, 773] width 58 height 57
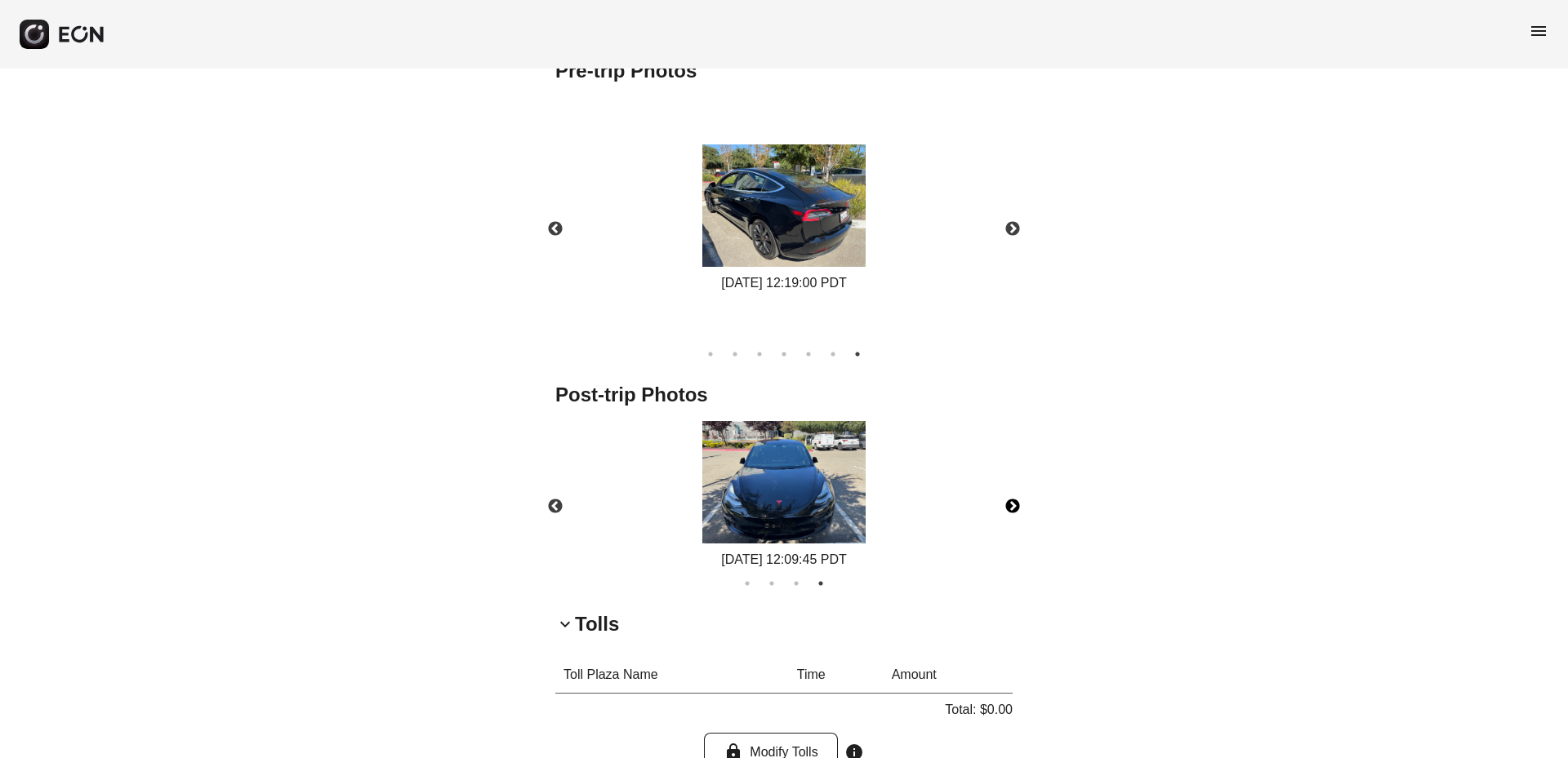
scroll to position [1424, 0]
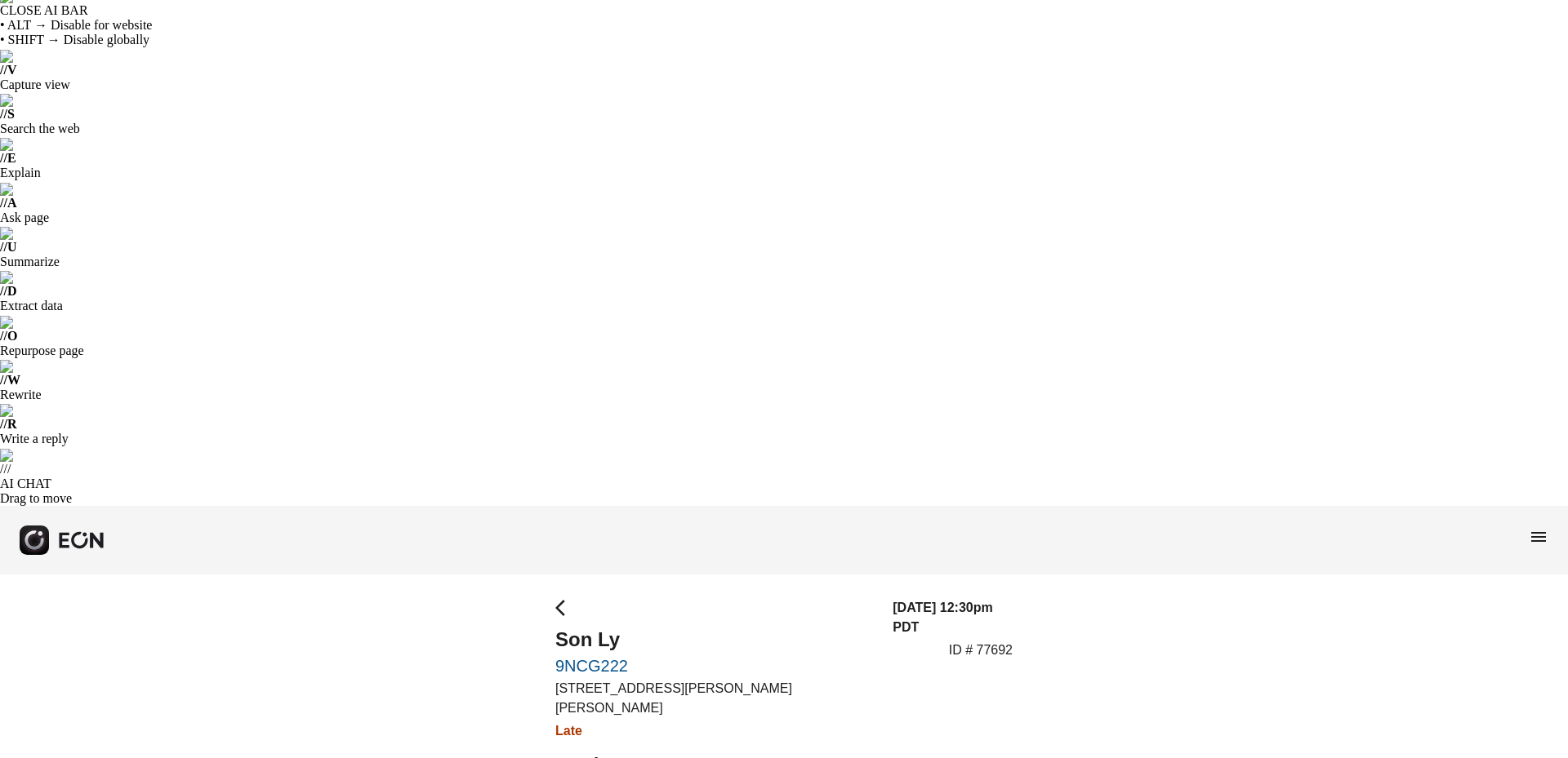
scroll to position [0, 0]
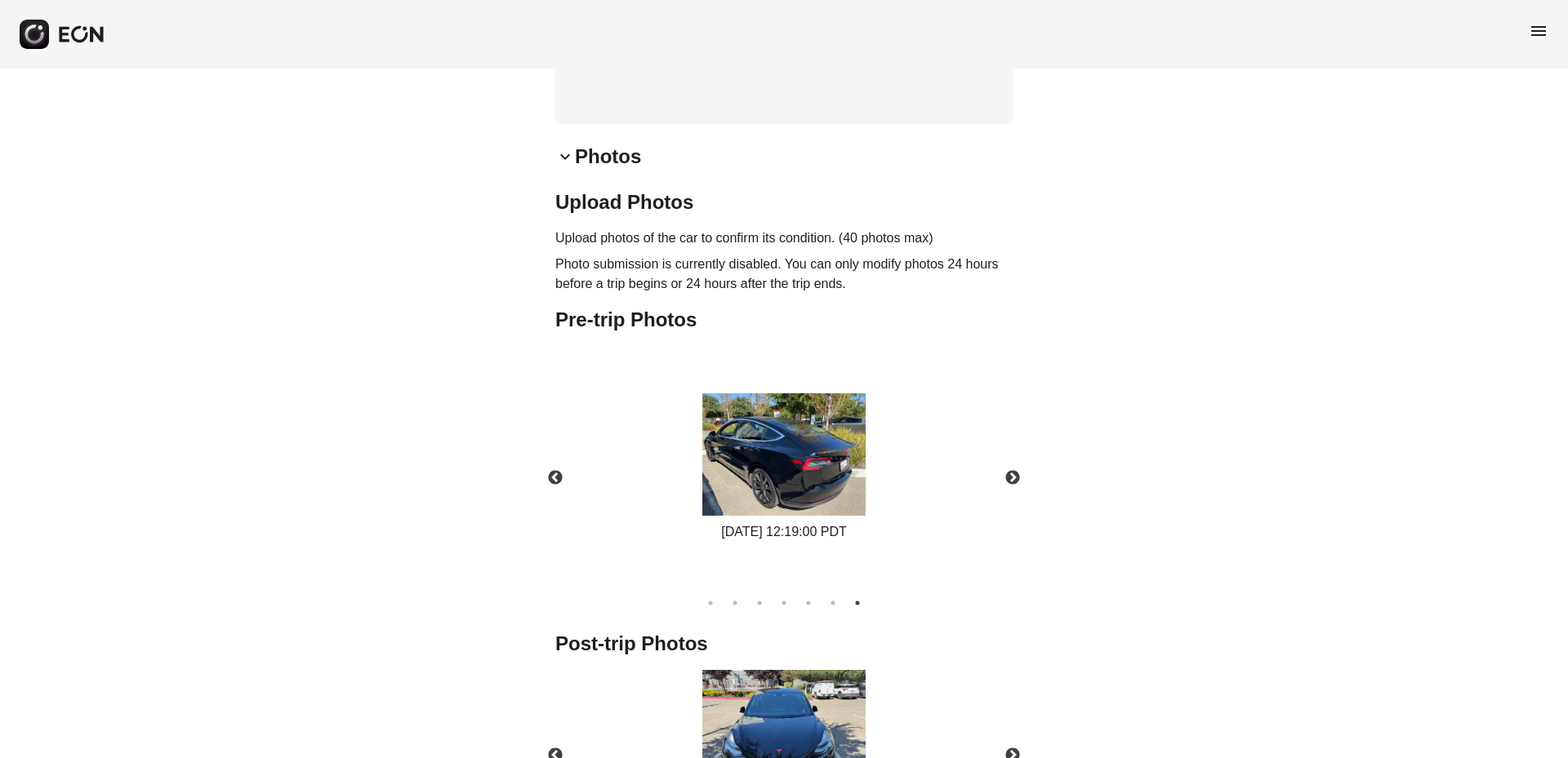
scroll to position [1633, 0]
click at [1013, 726] on button "Next" at bounding box center [1012, 754] width 58 height 57
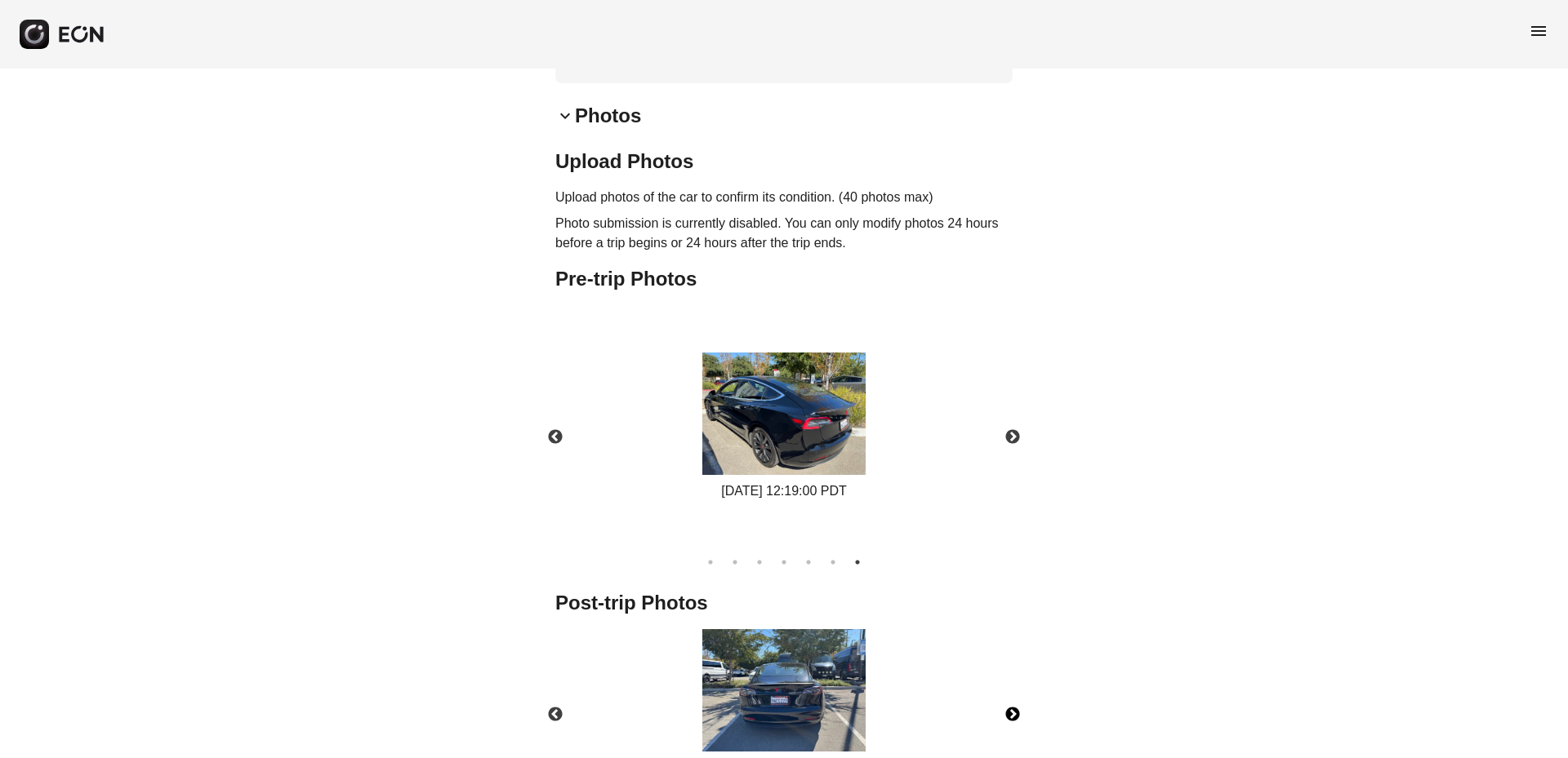
scroll to position [1455, 0]
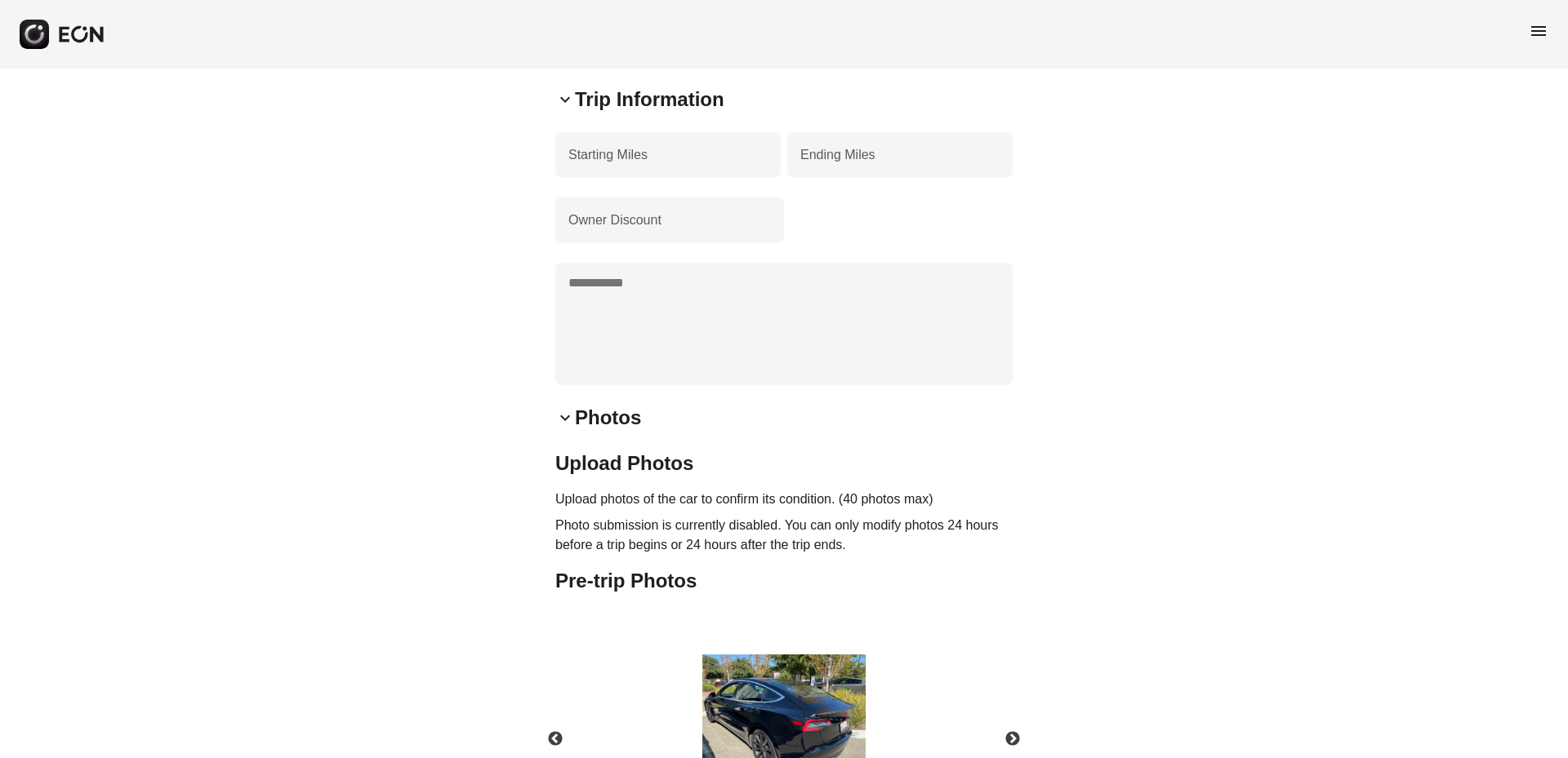
scroll to position [1291, 0]
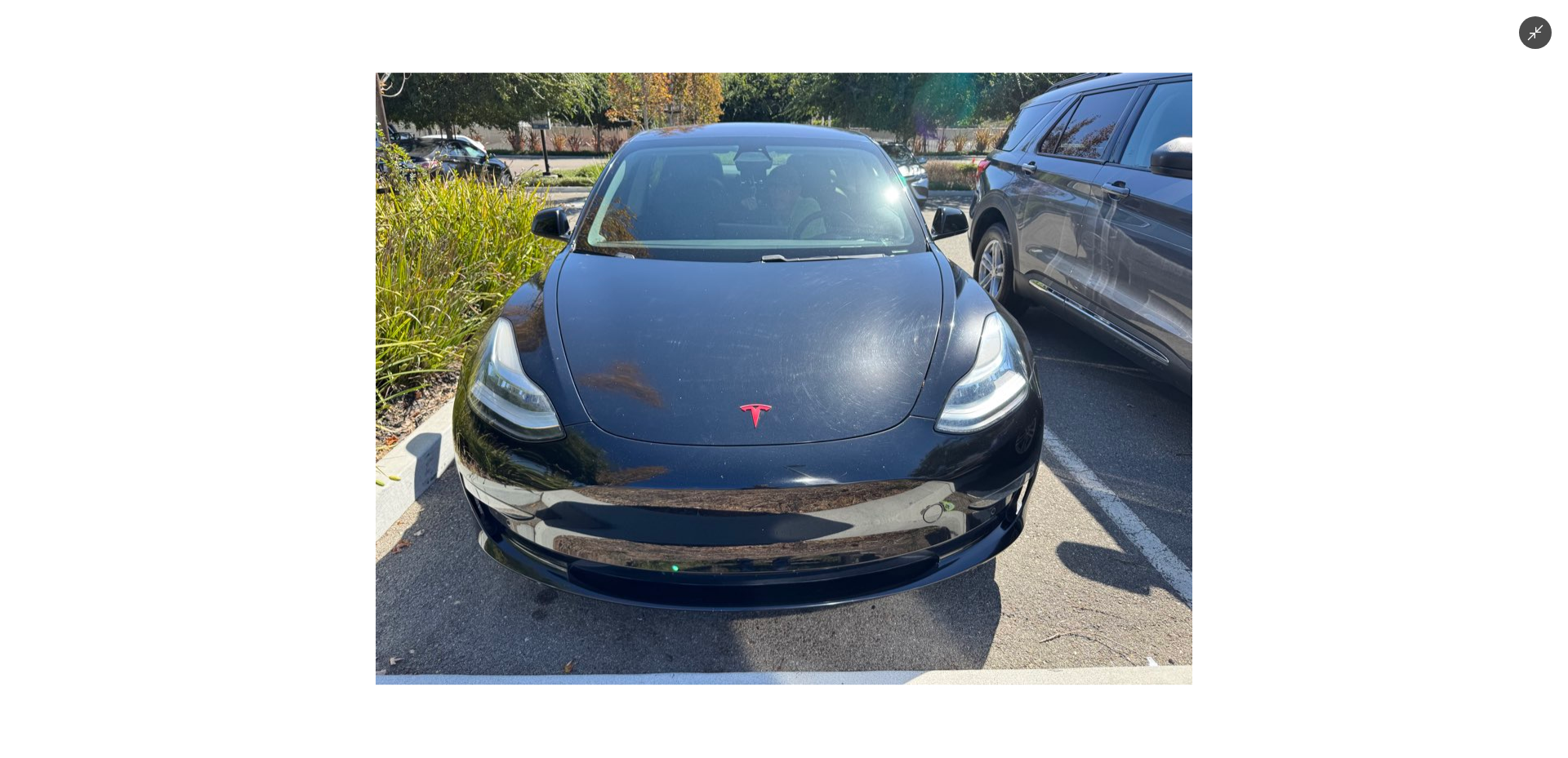
click at [1267, 320] on div at bounding box center [784, 379] width 1568 height 758
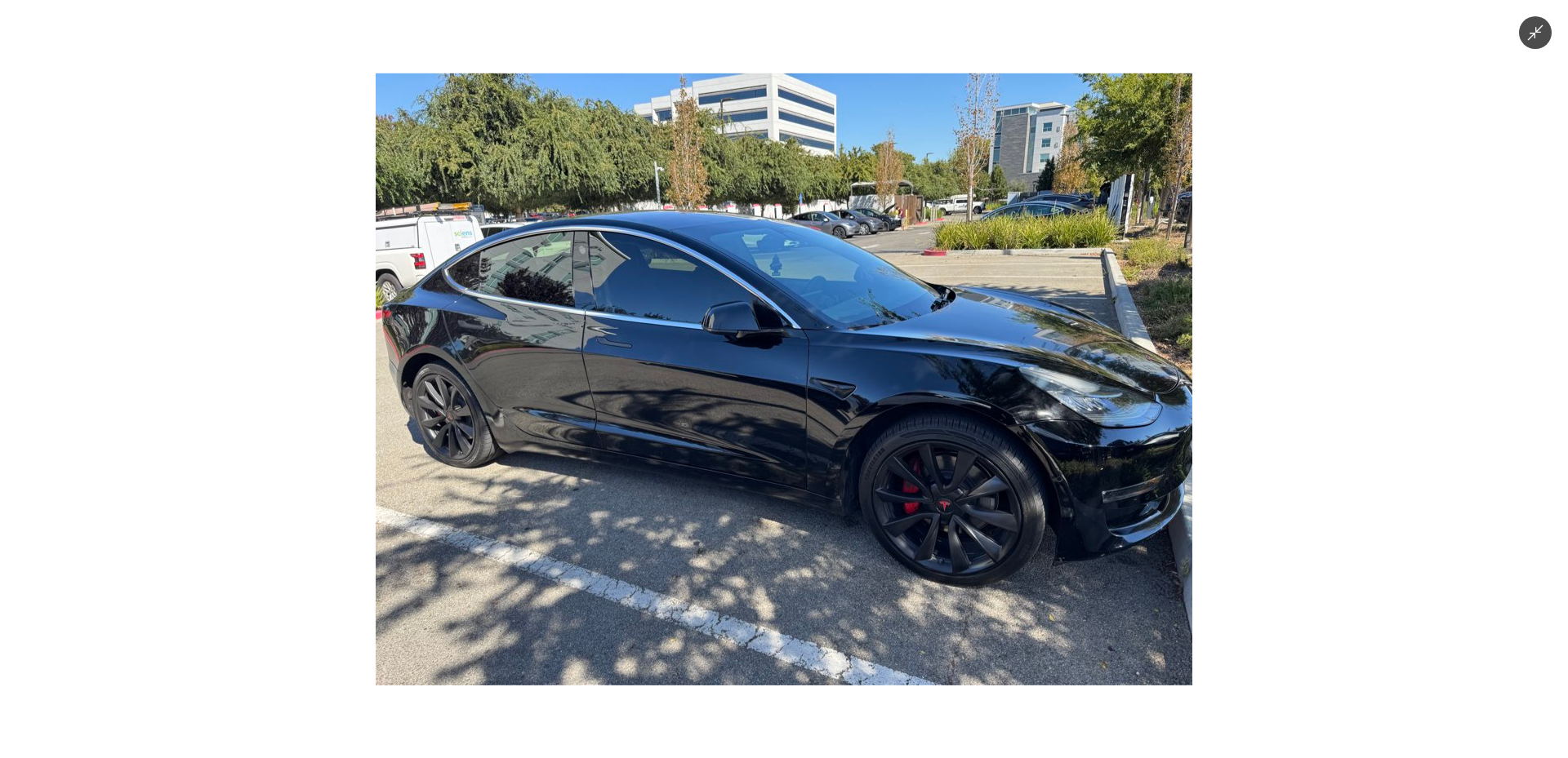
click at [891, 410] on img at bounding box center [784, 379] width 817 height 612
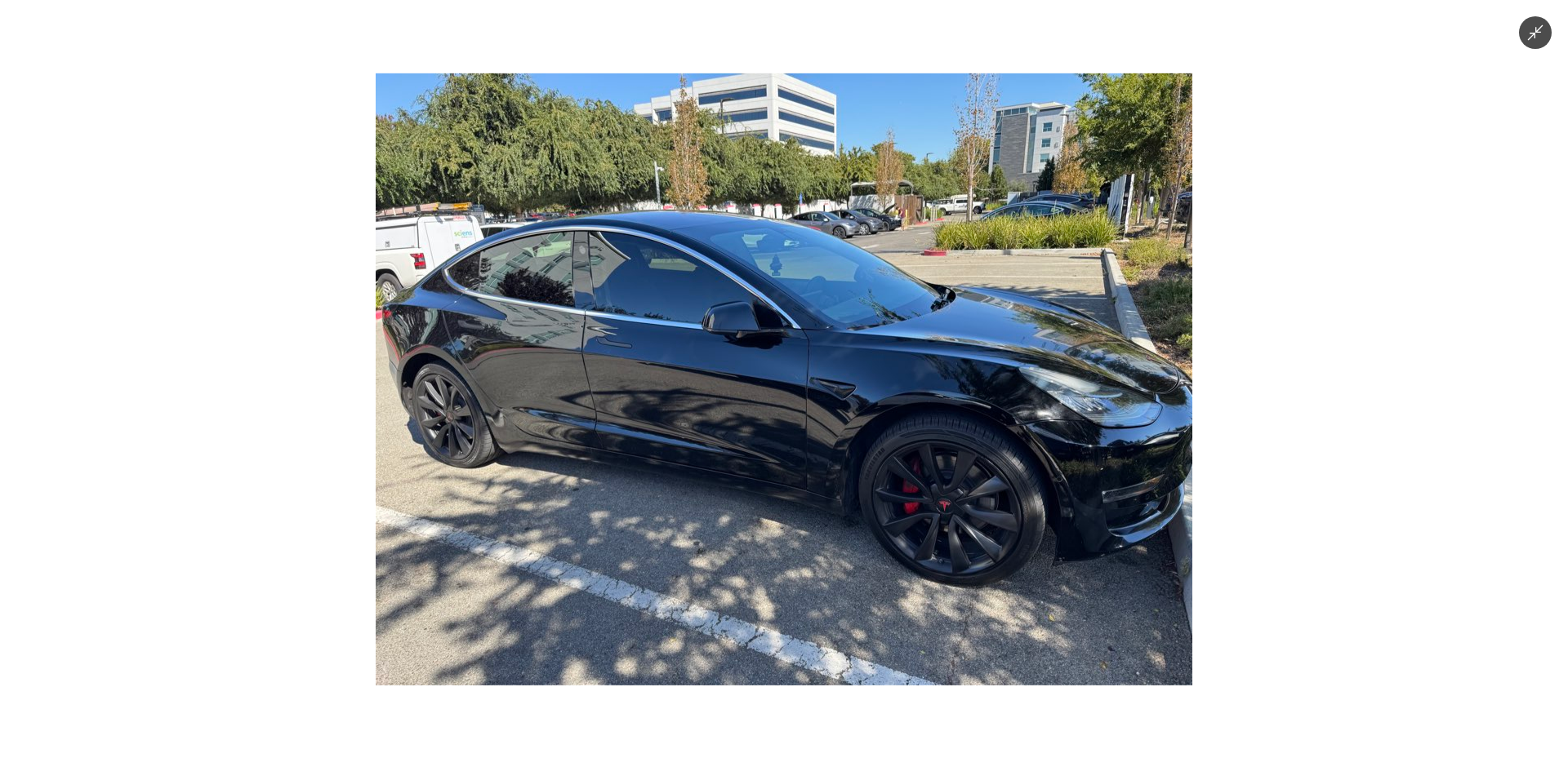
click at [1039, 422] on img at bounding box center [784, 379] width 817 height 612
